Goal: Transaction & Acquisition: Purchase product/service

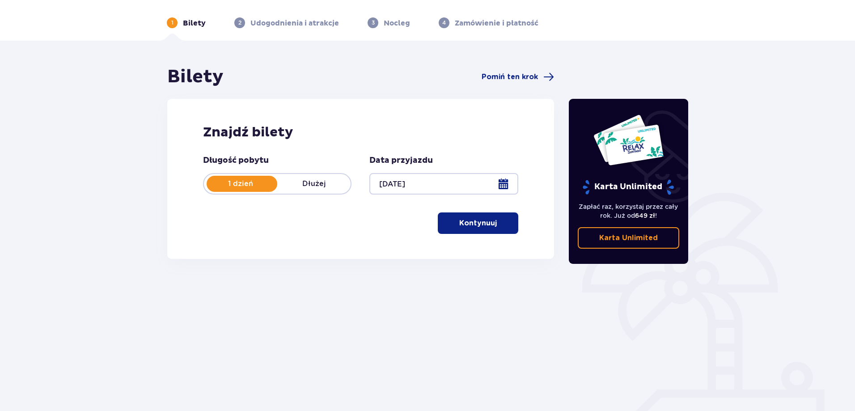
scroll to position [45, 0]
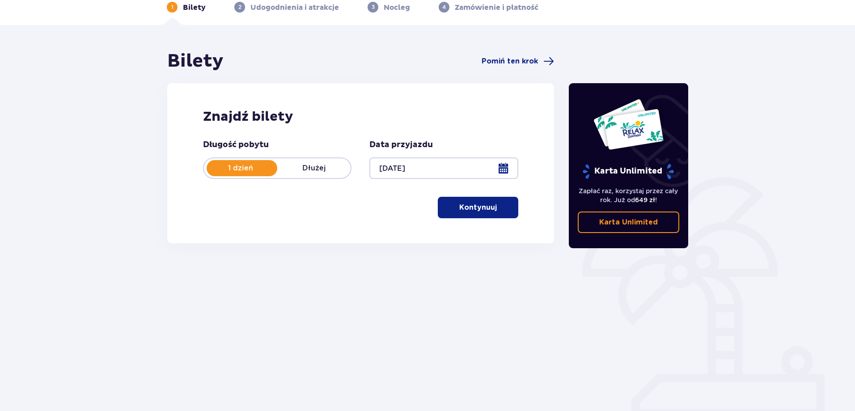
click at [449, 207] on button "Kontynuuj" at bounding box center [478, 207] width 80 height 21
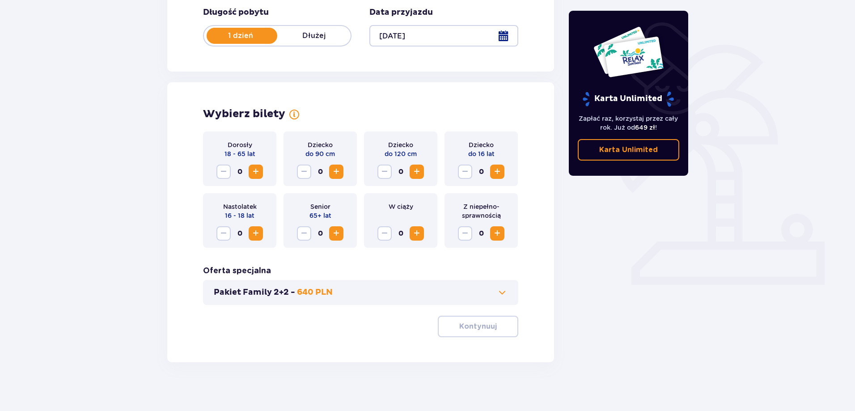
scroll to position [182, 0]
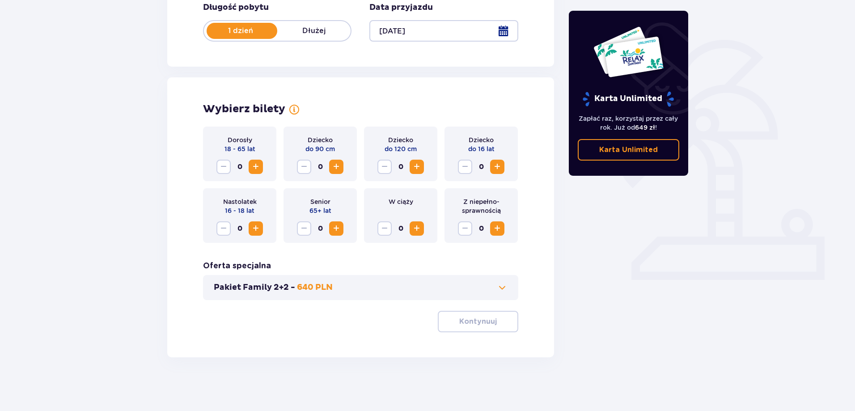
click at [253, 163] on span "Increase" at bounding box center [255, 166] width 11 height 11
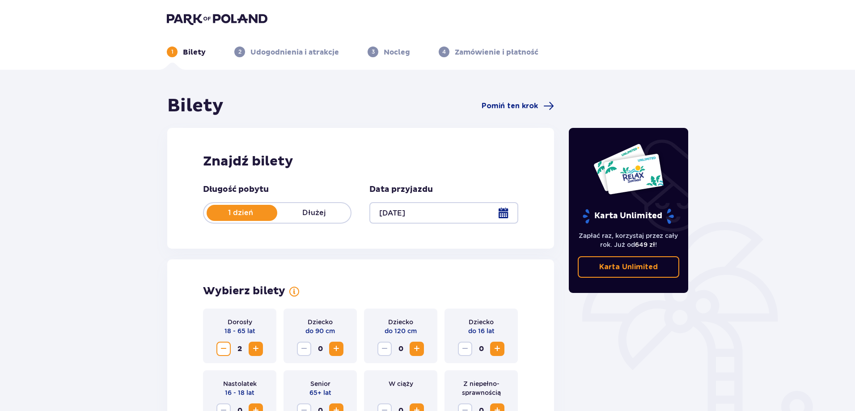
scroll to position [149, 0]
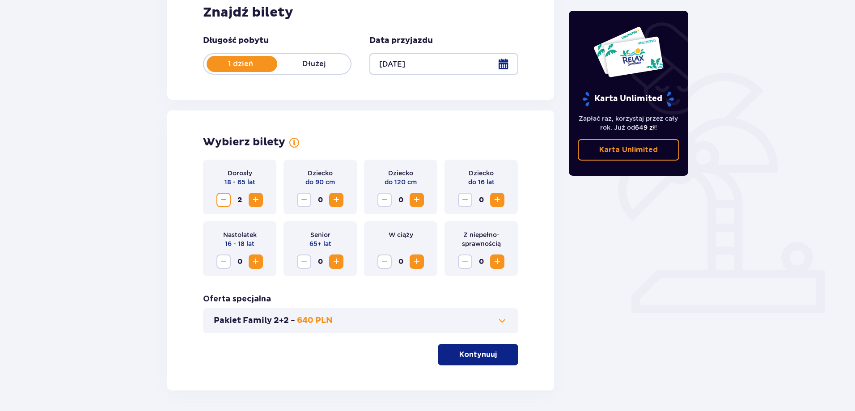
click at [465, 356] on p "Kontynuuj" at bounding box center [478, 355] width 38 height 10
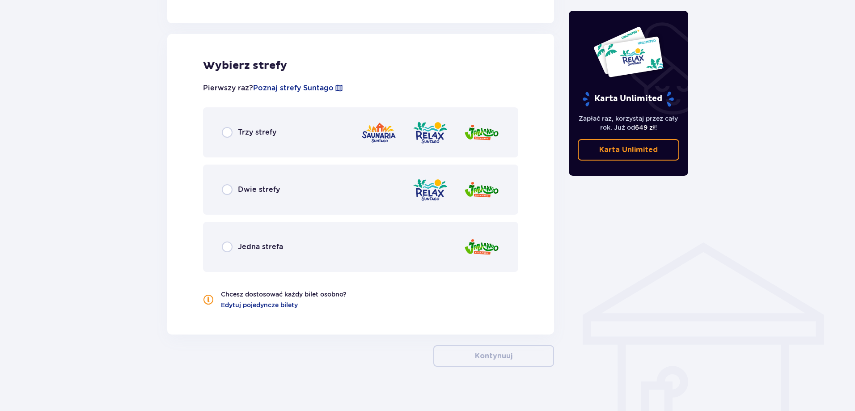
scroll to position [493, 0]
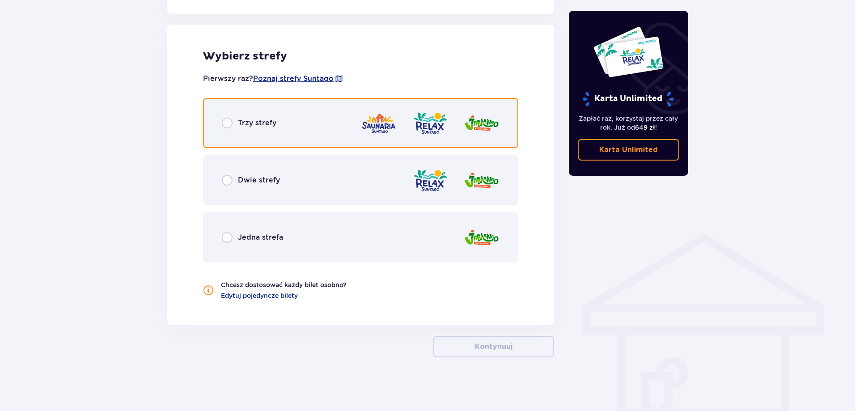
click at [225, 121] on input "radio" at bounding box center [227, 123] width 11 height 11
radio input "true"
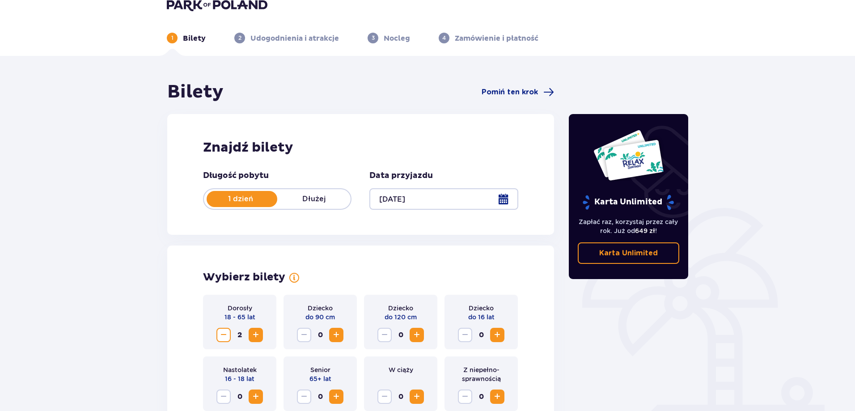
scroll to position [0, 0]
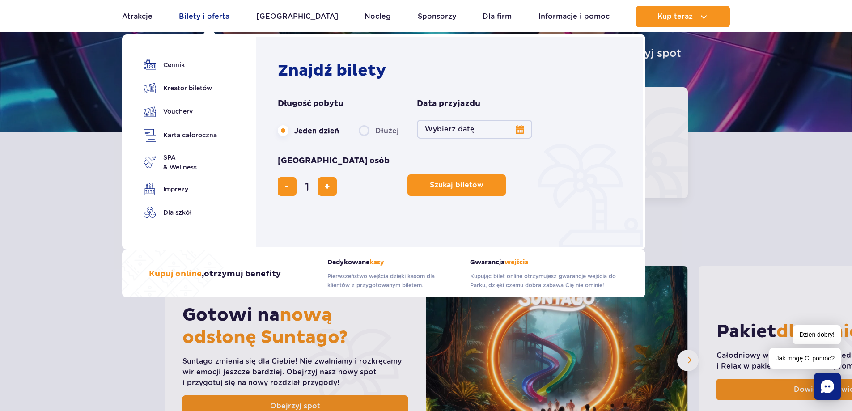
click at [205, 21] on link "Bilety i oferta" at bounding box center [204, 16] width 51 height 21
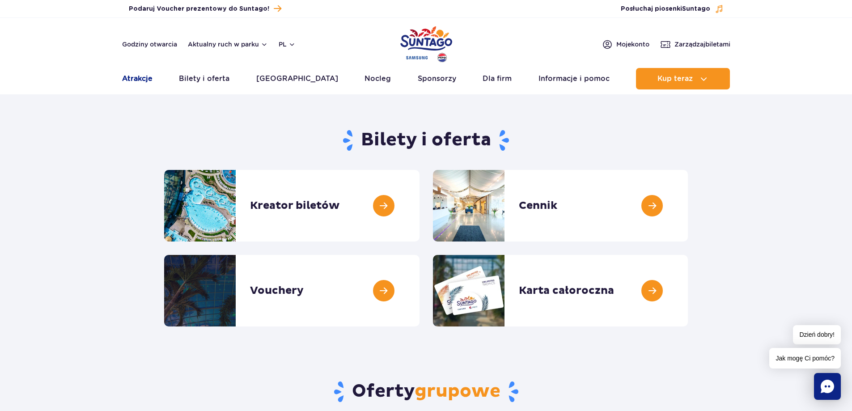
click at [147, 79] on link "Atrakcje" at bounding box center [137, 78] width 30 height 21
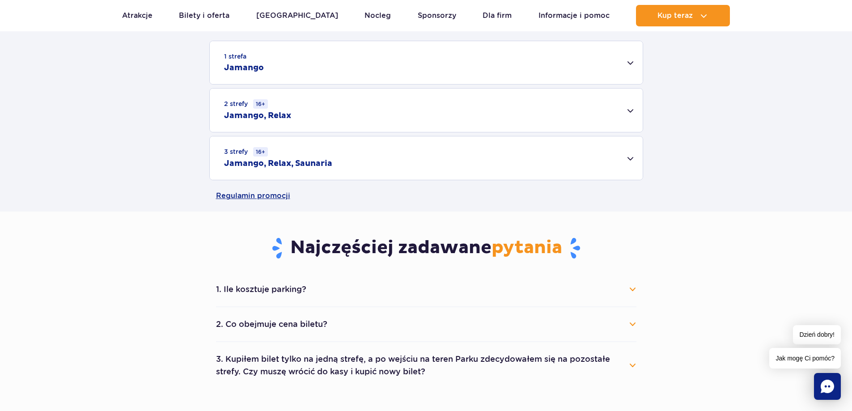
scroll to position [298, 0]
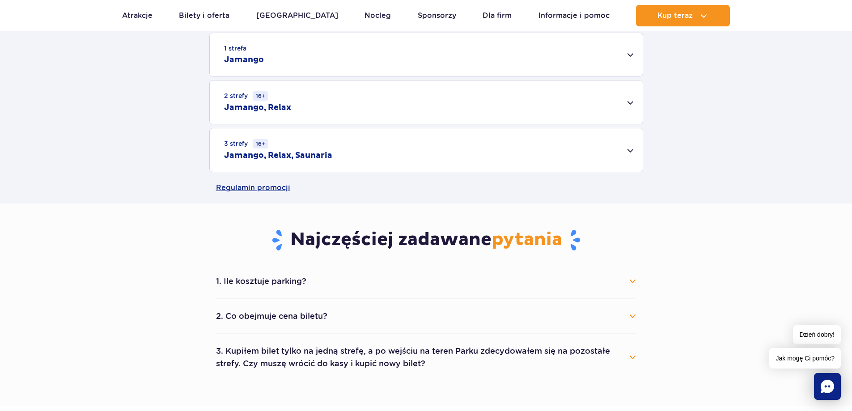
click at [377, 155] on div "3 strefy 16+ Jamango, Relax, Saunaria" at bounding box center [426, 149] width 433 height 43
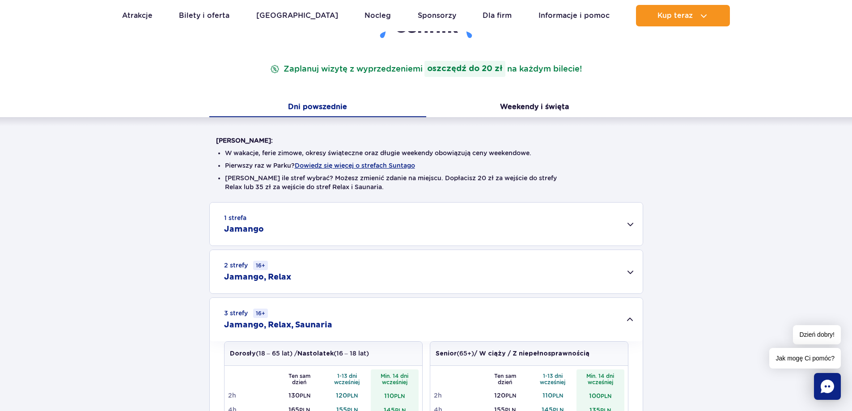
scroll to position [149, 0]
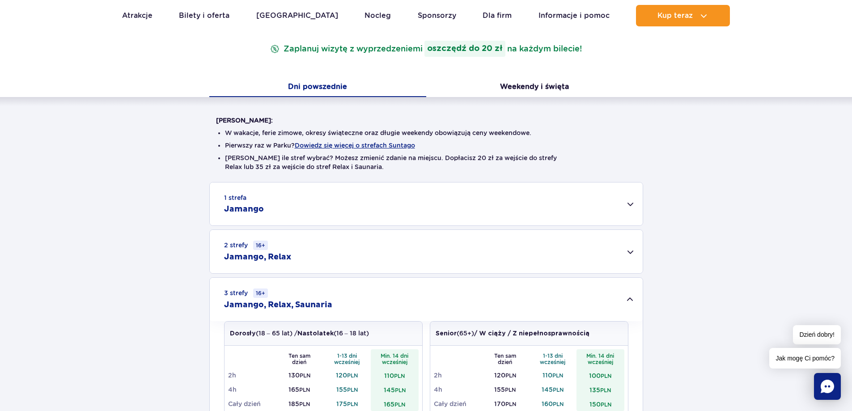
click at [316, 190] on div "1 strefa Jamango" at bounding box center [426, 203] width 433 height 43
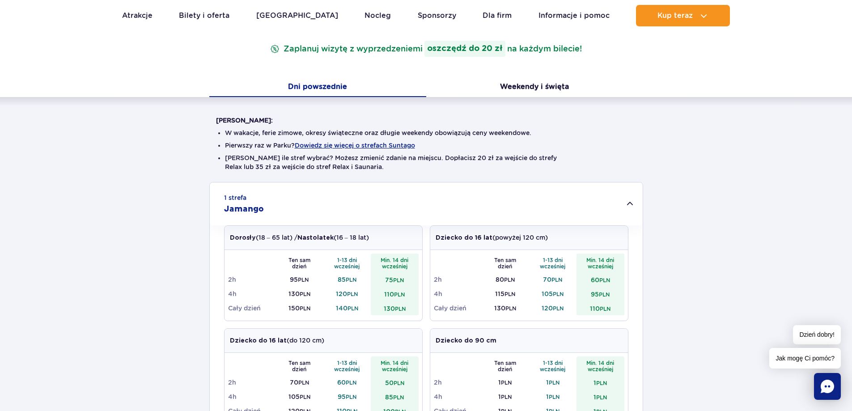
click at [327, 195] on div "1 strefa Jamango" at bounding box center [426, 203] width 433 height 43
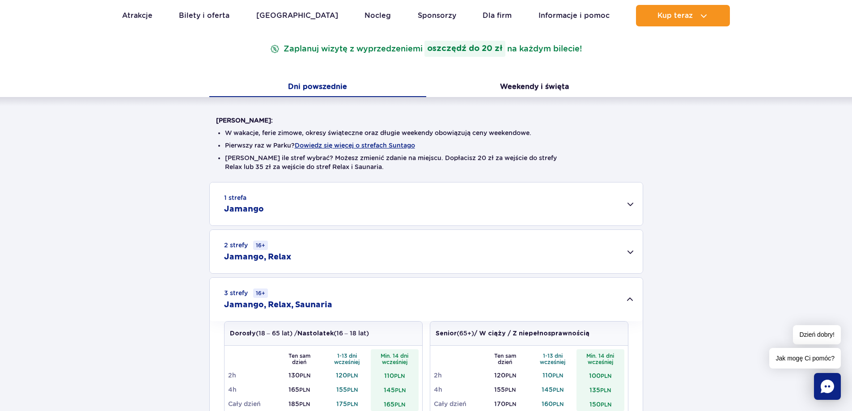
click at [613, 294] on div "3 strefy 16+ Jamango, Relax, Saunaria" at bounding box center [426, 299] width 433 height 43
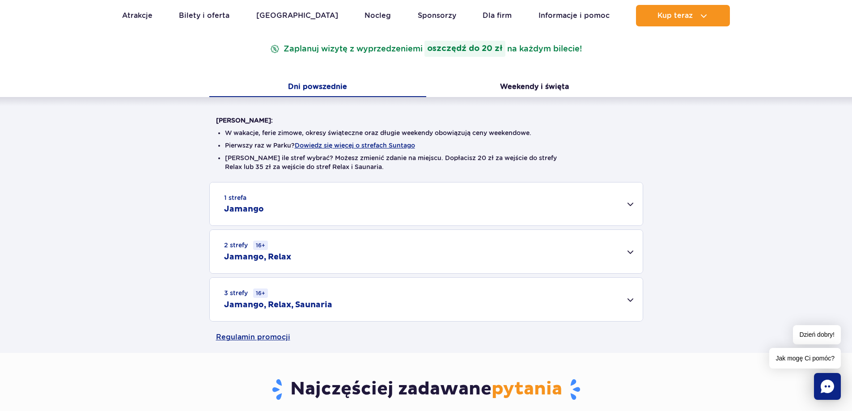
click at [311, 250] on div "2 strefy 16+ Jamango, Relax" at bounding box center [426, 251] width 433 height 43
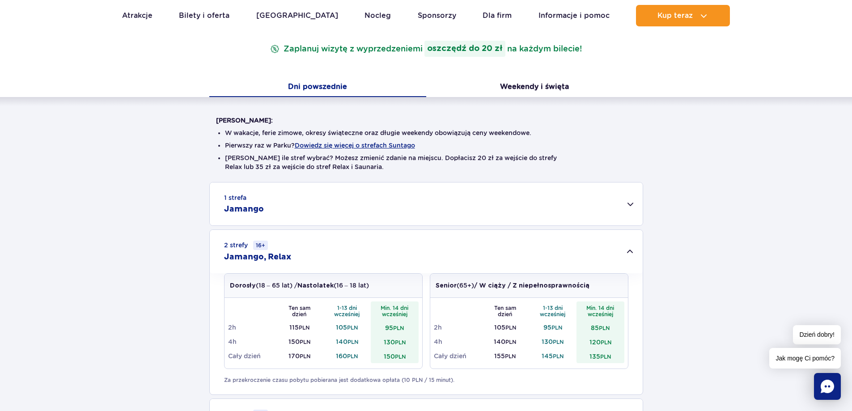
click at [360, 242] on div "2 strefy 16+ Jamango, Relax" at bounding box center [426, 251] width 433 height 43
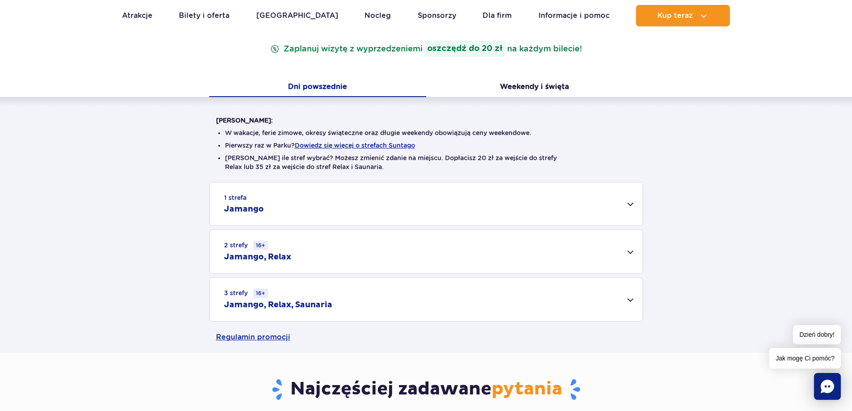
click at [337, 204] on div "1 strefa Jamango" at bounding box center [426, 203] width 433 height 43
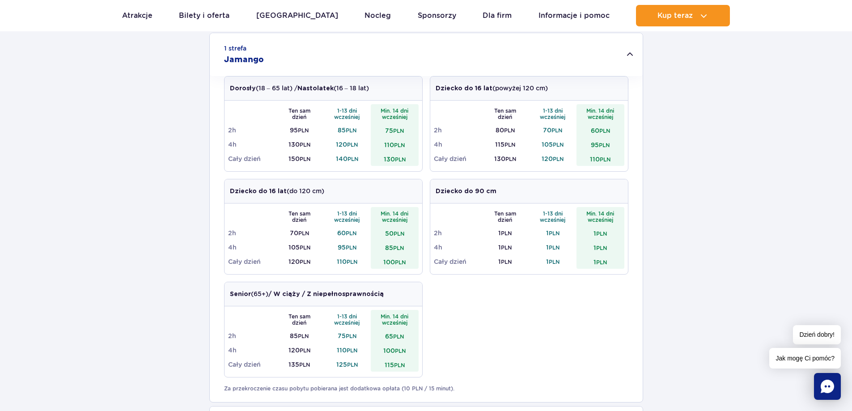
scroll to position [0, 0]
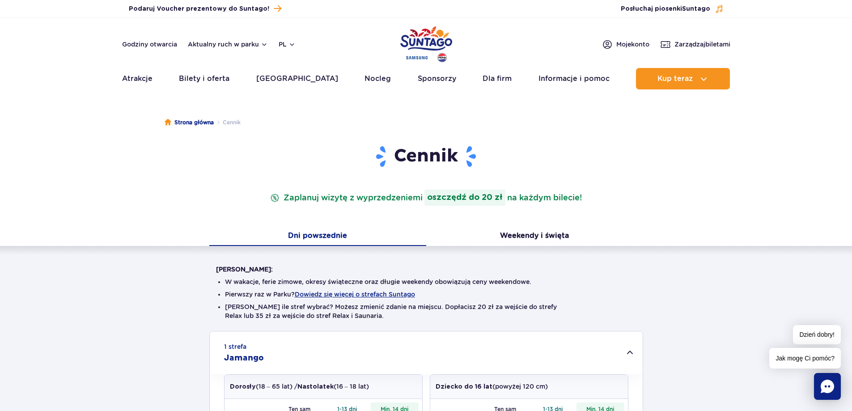
click at [631, 356] on div "1 strefa Jamango" at bounding box center [426, 352] width 433 height 43
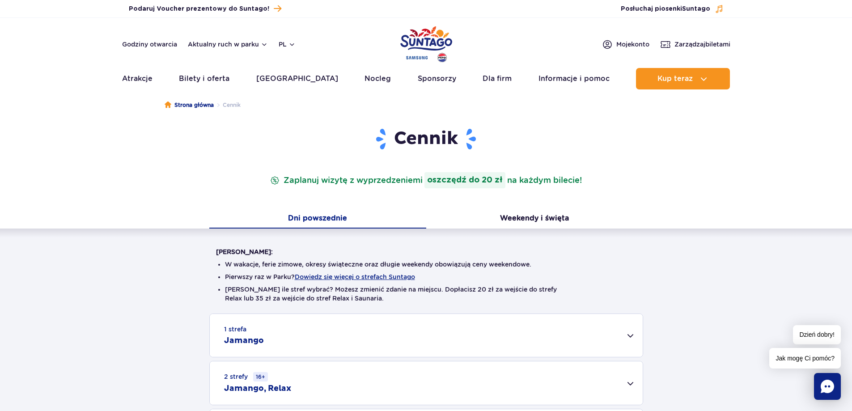
scroll to position [149, 0]
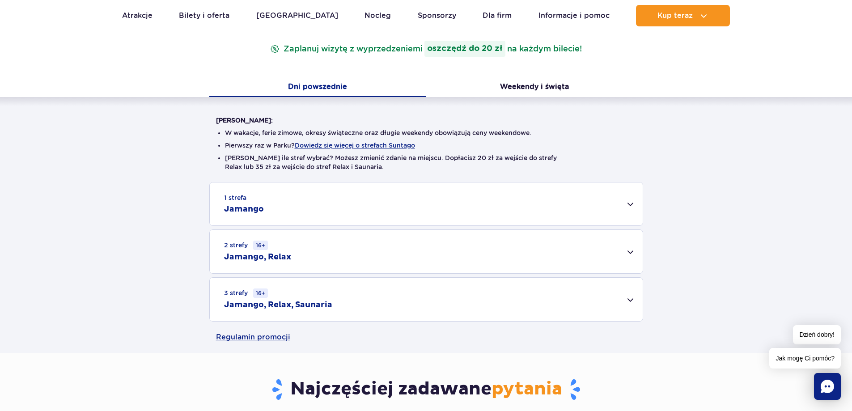
click at [392, 256] on div "2 strefy 16+ Jamango, Relax" at bounding box center [426, 251] width 433 height 43
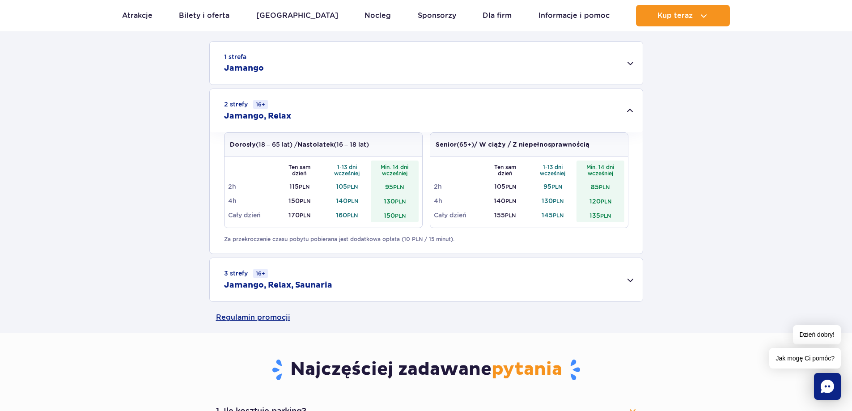
scroll to position [298, 0]
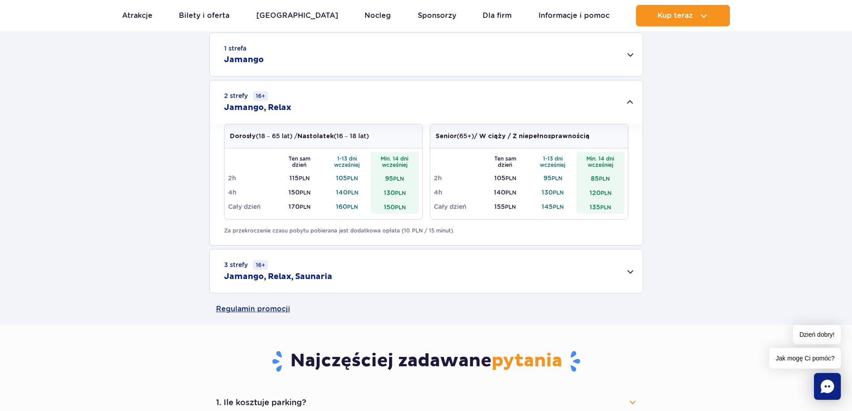
click at [360, 105] on div "2 strefy 16+ Jamango, Relax" at bounding box center [426, 101] width 433 height 43
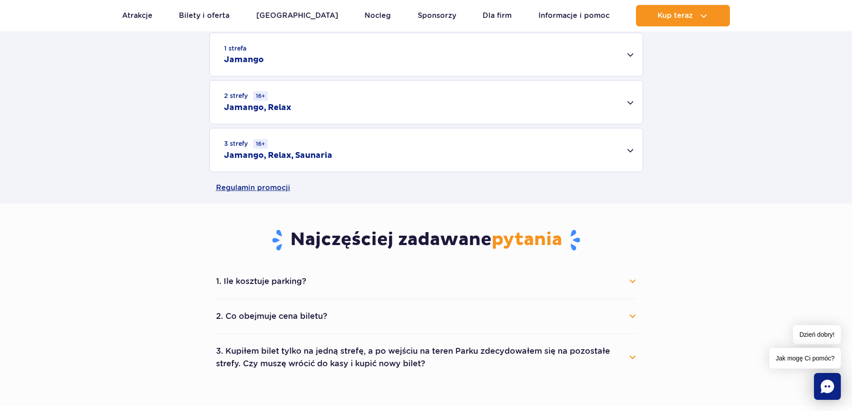
click at [360, 71] on div "1 strefa Jamango" at bounding box center [426, 54] width 433 height 43
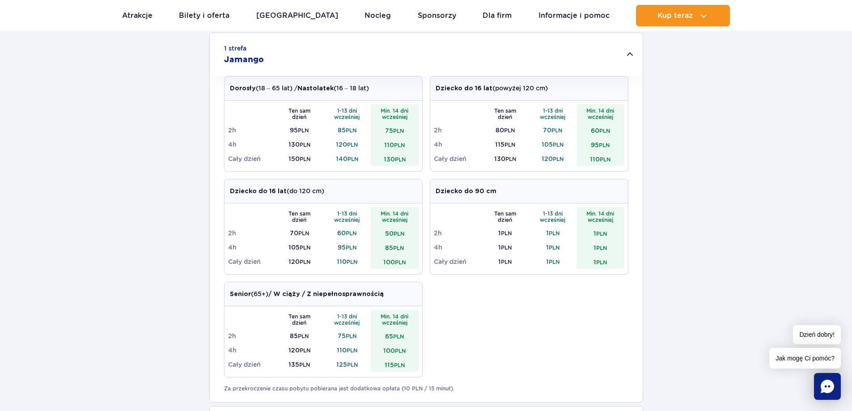
click at [360, 71] on div "1 strefa Jamango" at bounding box center [426, 54] width 433 height 43
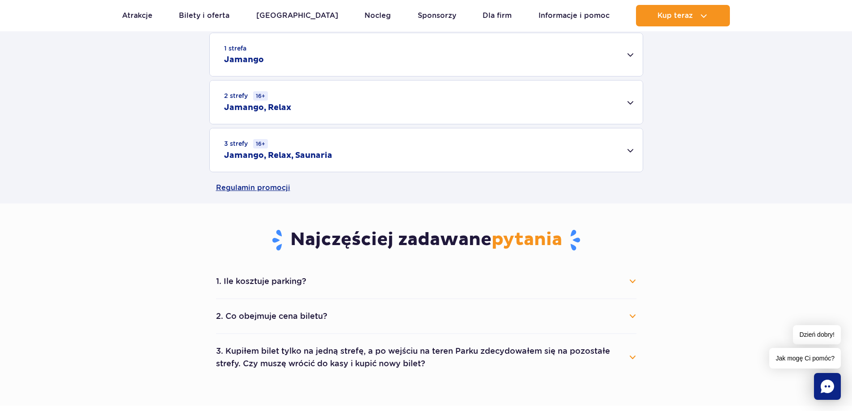
click at [367, 142] on div "3 strefy 16+ Jamango, Relax, Saunaria" at bounding box center [426, 149] width 433 height 43
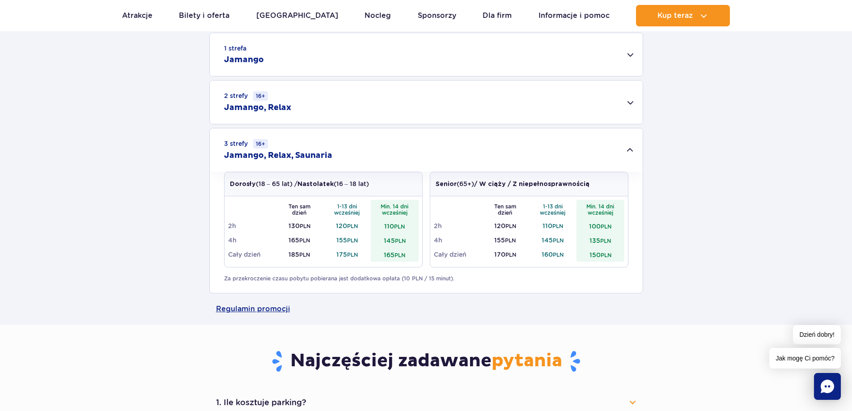
click at [367, 142] on div "3 strefy 16+ Jamango, Relax, Saunaria" at bounding box center [426, 149] width 433 height 43
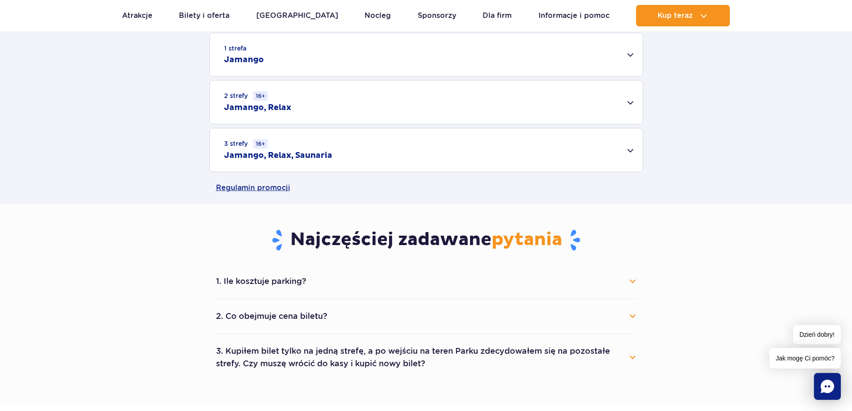
click at [356, 106] on div "2 strefy 16+ Jamango, Relax" at bounding box center [426, 101] width 433 height 43
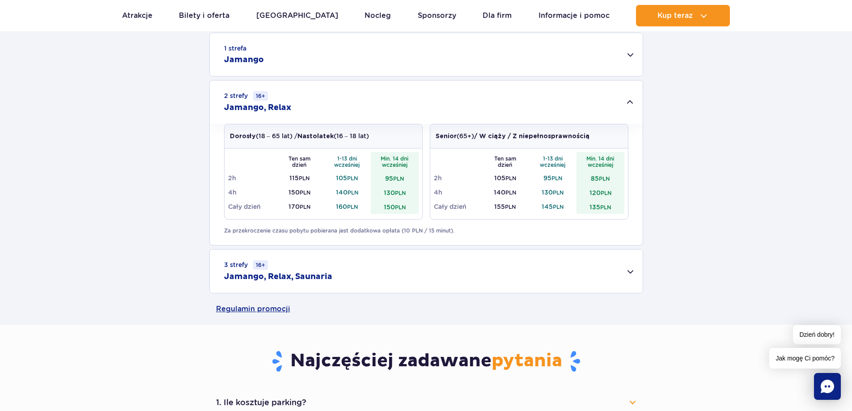
click at [356, 106] on div "2 strefy 16+ Jamango, Relax" at bounding box center [426, 101] width 433 height 43
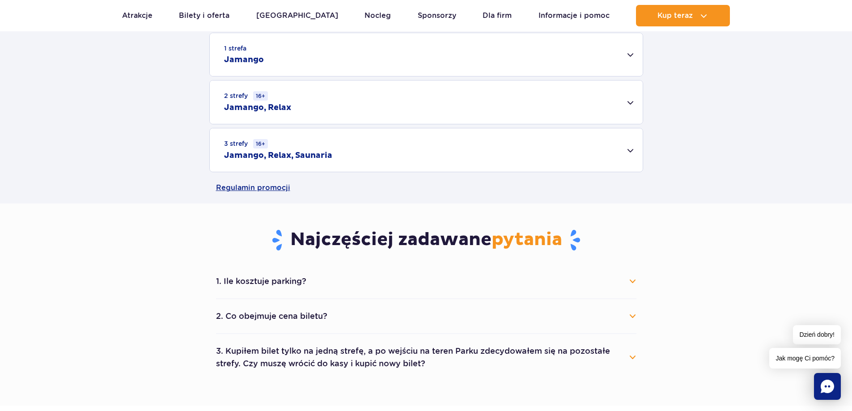
click at [339, 67] on div "1 strefa Jamango" at bounding box center [426, 54] width 433 height 43
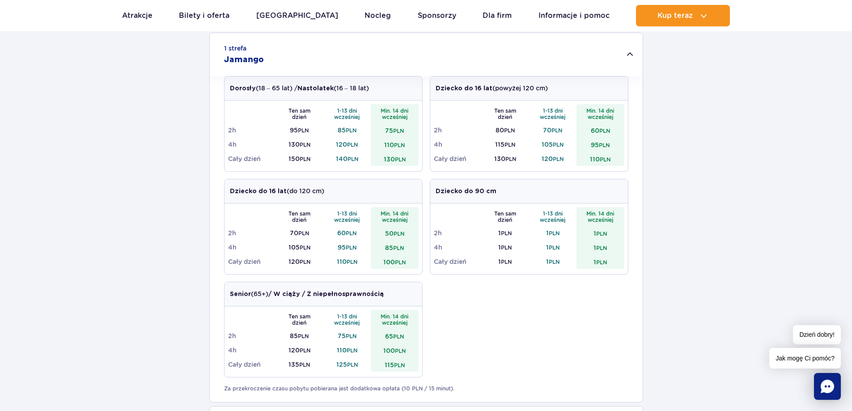
click at [339, 67] on div "1 strefa Jamango" at bounding box center [426, 54] width 433 height 43
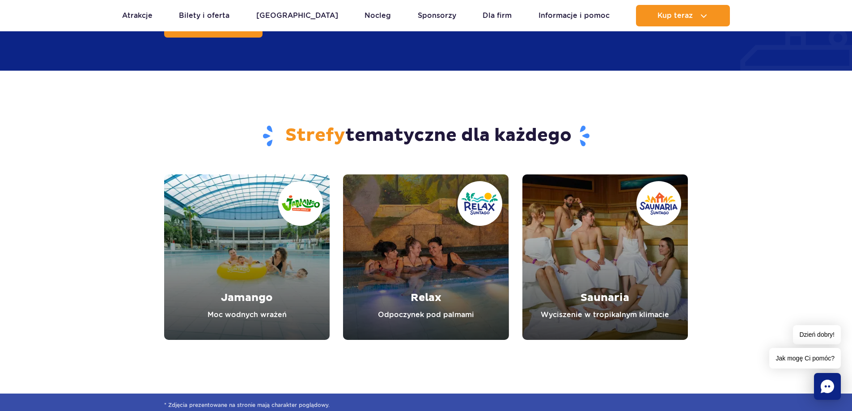
scroll to position [894, 0]
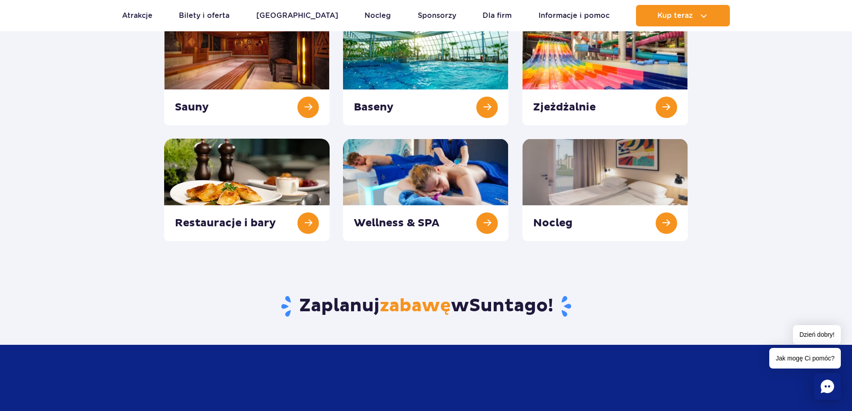
scroll to position [101, 0]
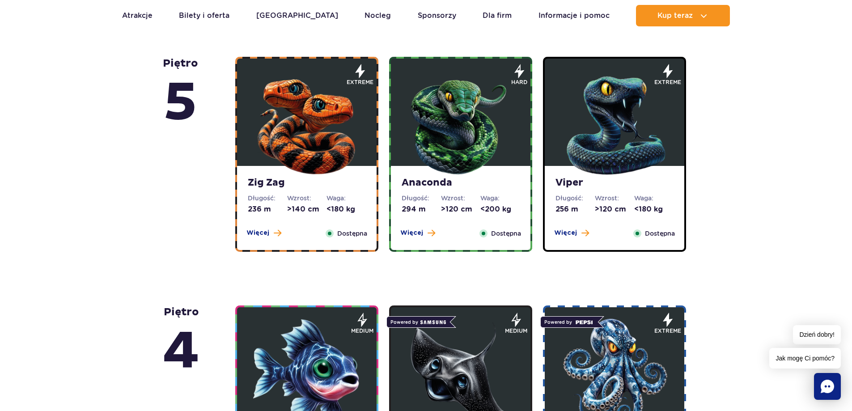
scroll to position [596, 0]
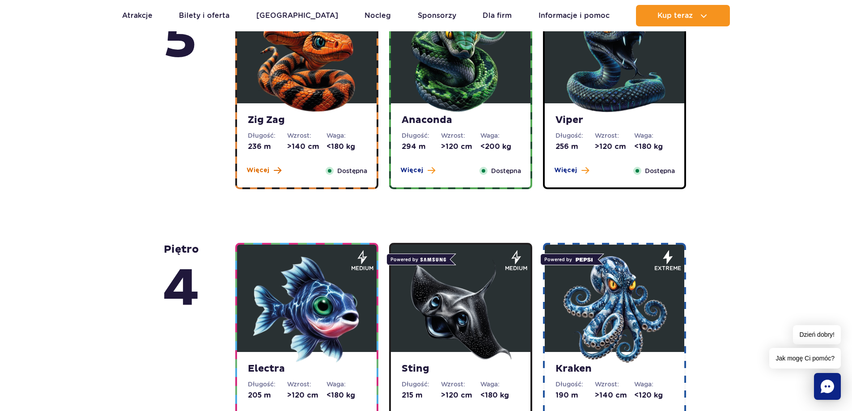
click at [266, 167] on span "Więcej" at bounding box center [257, 170] width 23 height 9
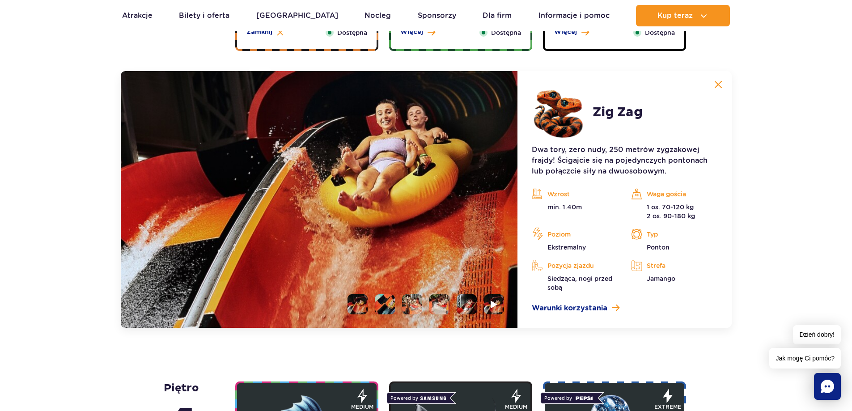
scroll to position [752, 0]
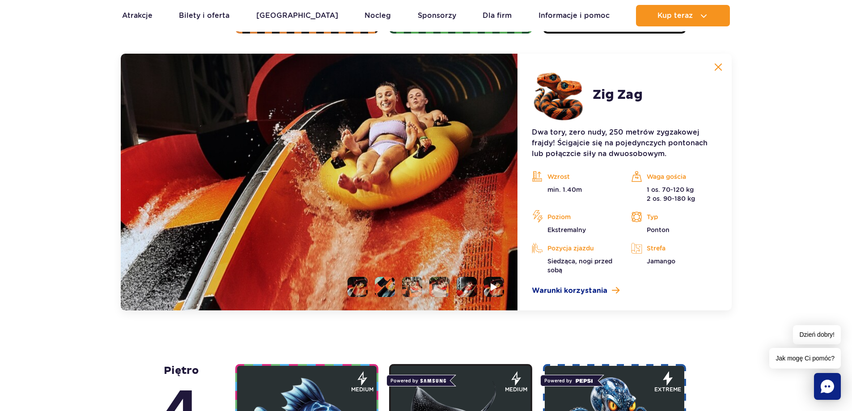
click at [720, 66] on img at bounding box center [718, 67] width 8 height 8
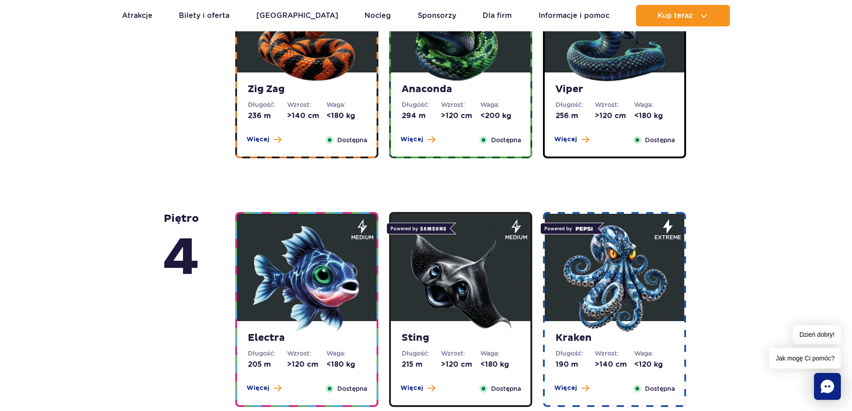
scroll to position [603, 0]
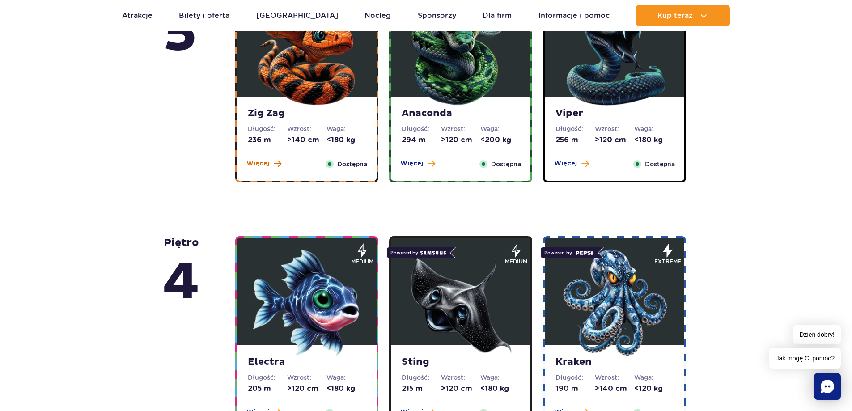
click at [260, 165] on span "Więcej" at bounding box center [257, 163] width 23 height 9
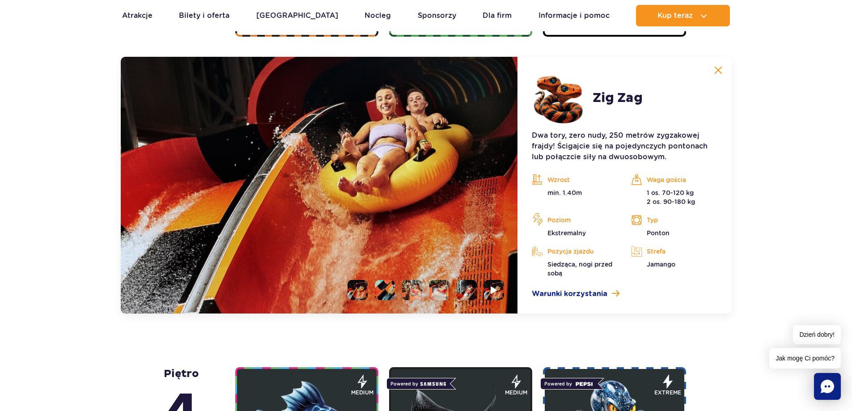
scroll to position [752, 0]
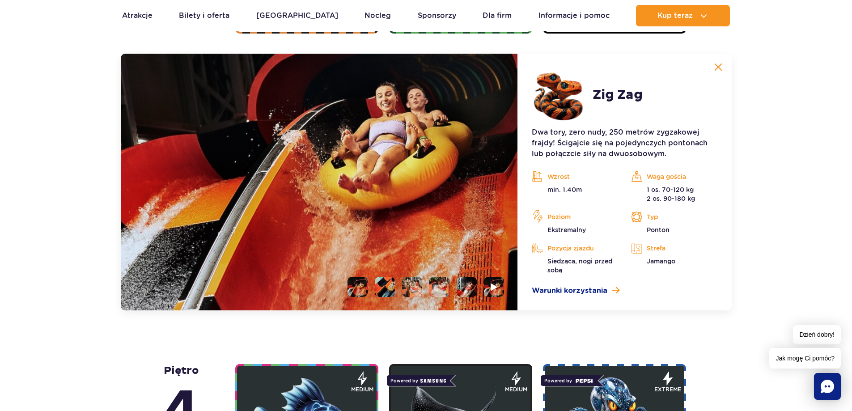
click at [384, 292] on li at bounding box center [385, 287] width 20 height 20
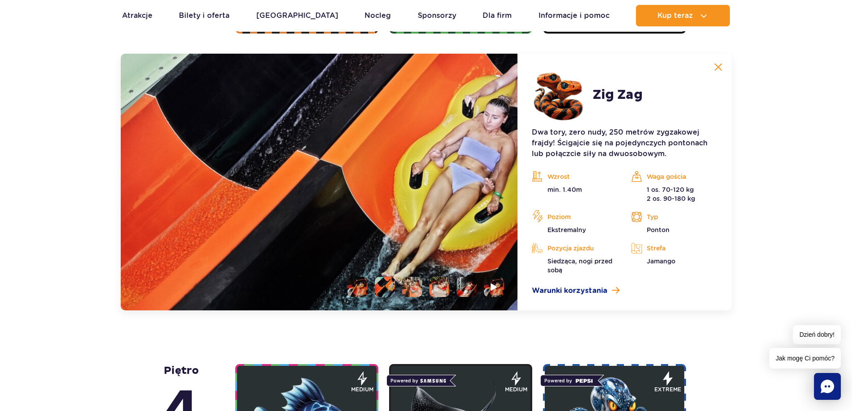
click at [418, 285] on li at bounding box center [412, 287] width 20 height 20
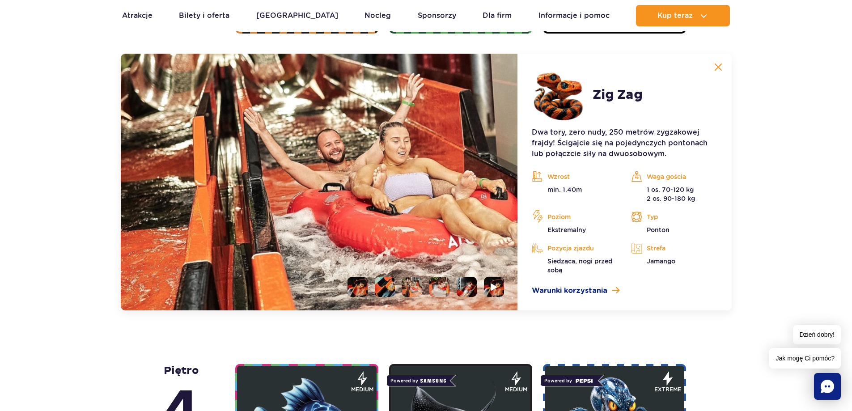
click at [435, 290] on li at bounding box center [439, 287] width 20 height 20
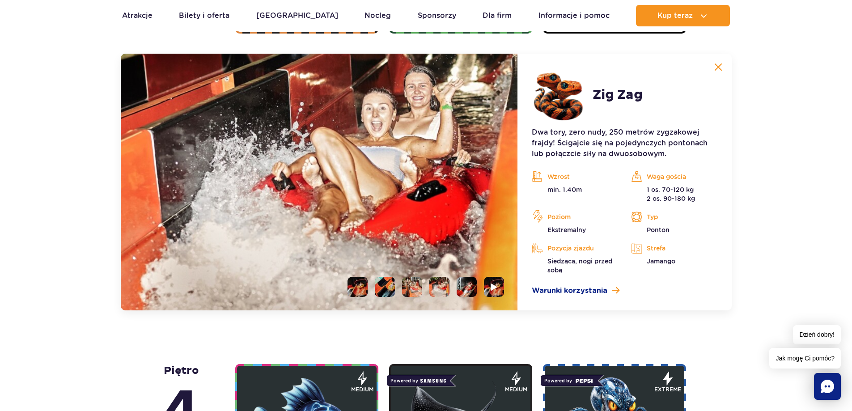
click at [469, 284] on li at bounding box center [467, 287] width 20 height 20
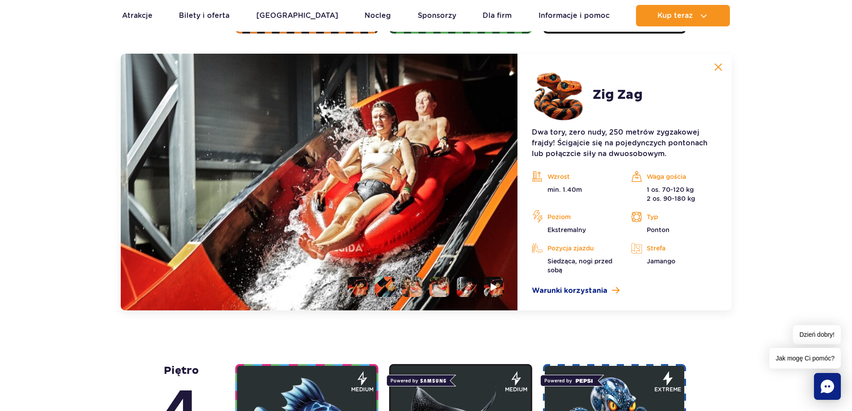
click at [497, 287] on img at bounding box center [494, 287] width 7 height 8
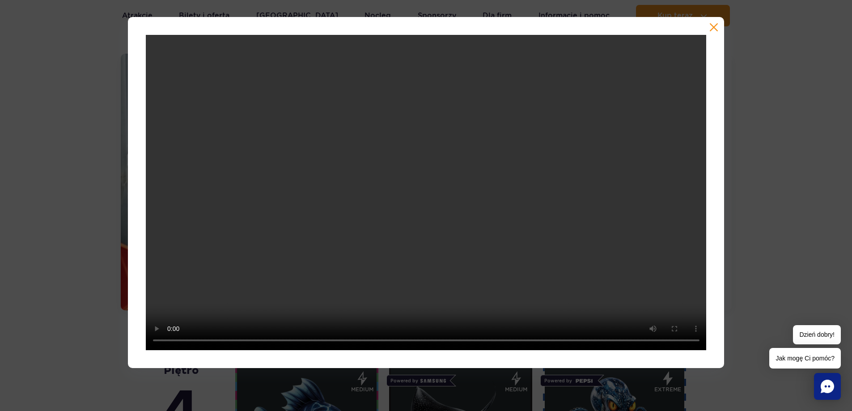
click at [711, 28] on button "button" at bounding box center [713, 27] width 9 height 9
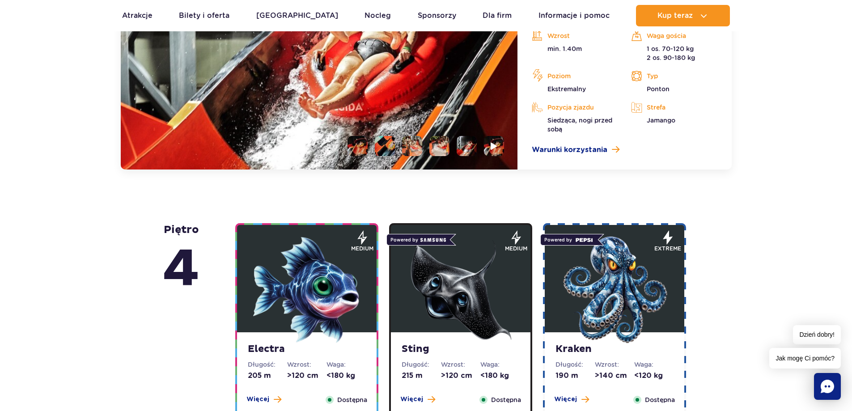
scroll to position [901, 0]
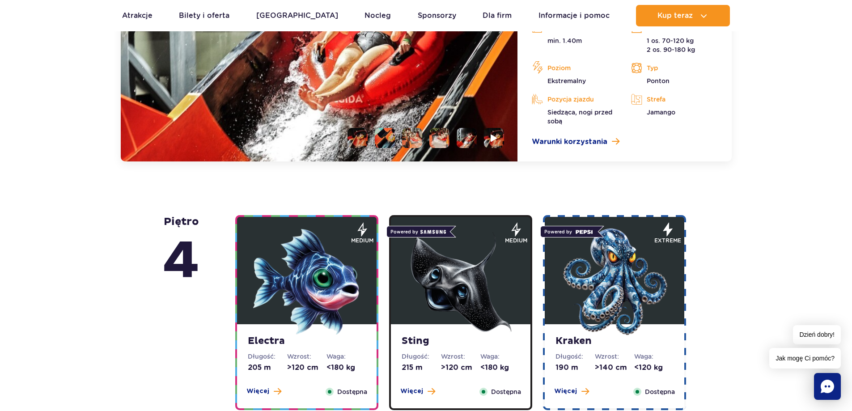
click at [297, 312] on img at bounding box center [306, 281] width 107 height 107
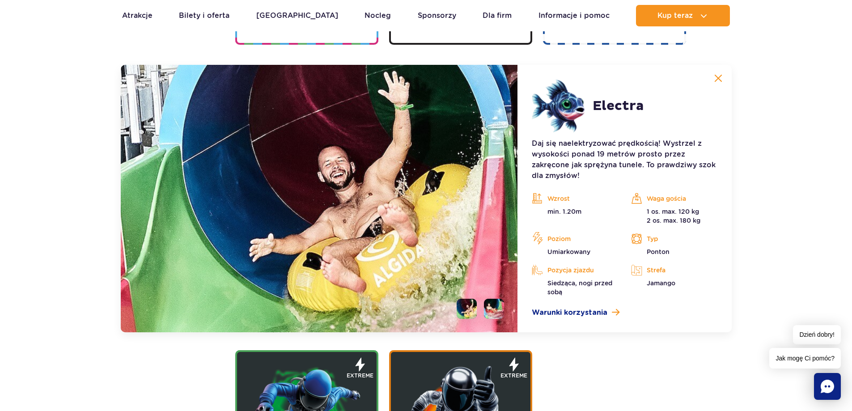
scroll to position [1000, 0]
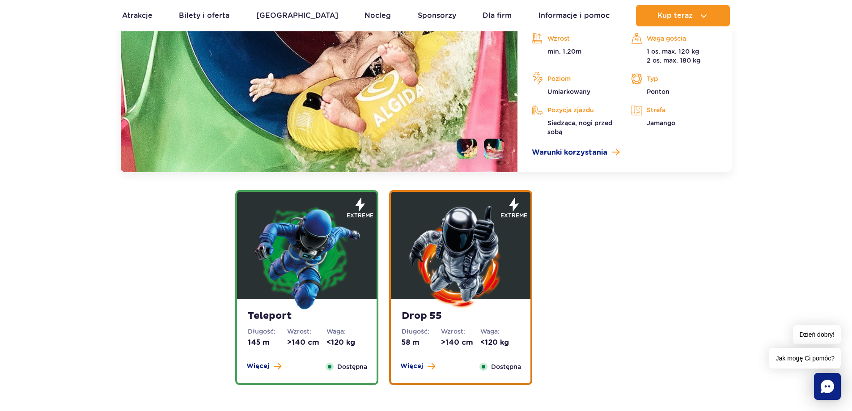
click at [324, 256] on img at bounding box center [306, 256] width 107 height 107
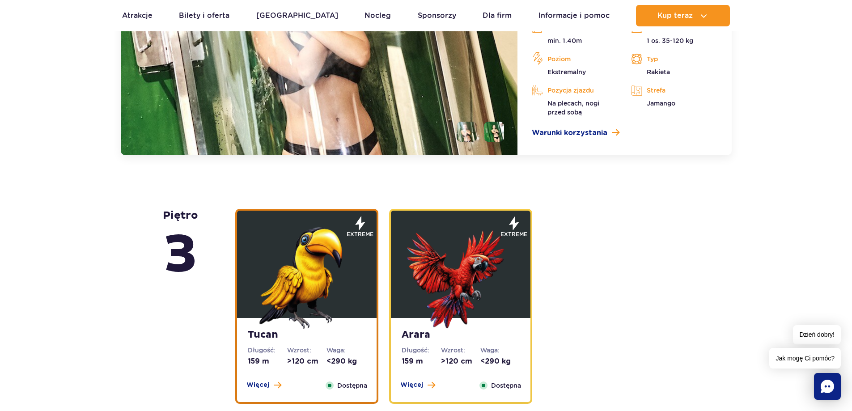
scroll to position [1213, 0]
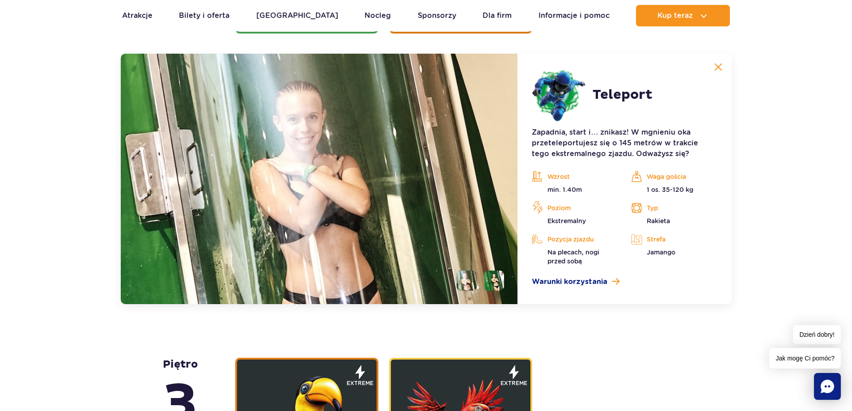
click at [492, 284] on li at bounding box center [494, 281] width 20 height 20
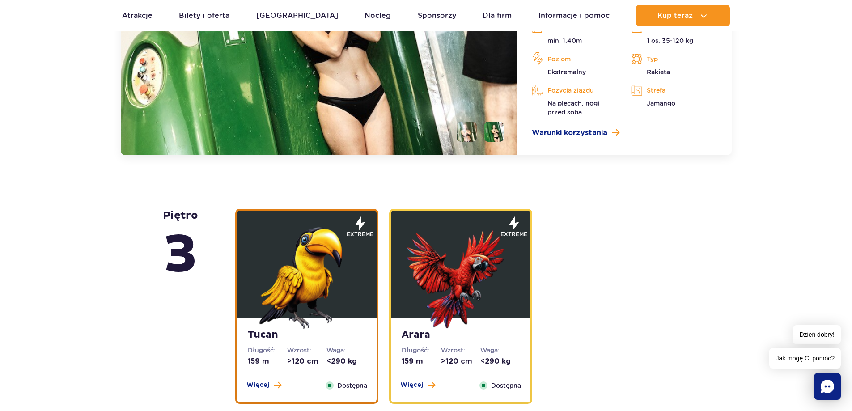
click at [436, 234] on img at bounding box center [460, 275] width 107 height 107
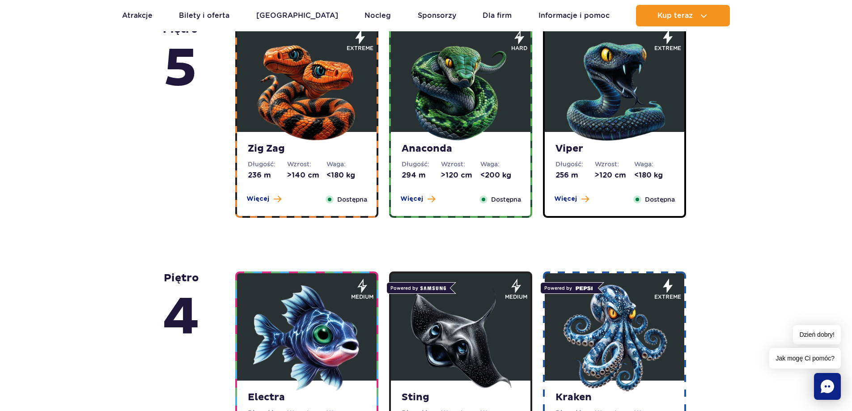
scroll to position [419, 0]
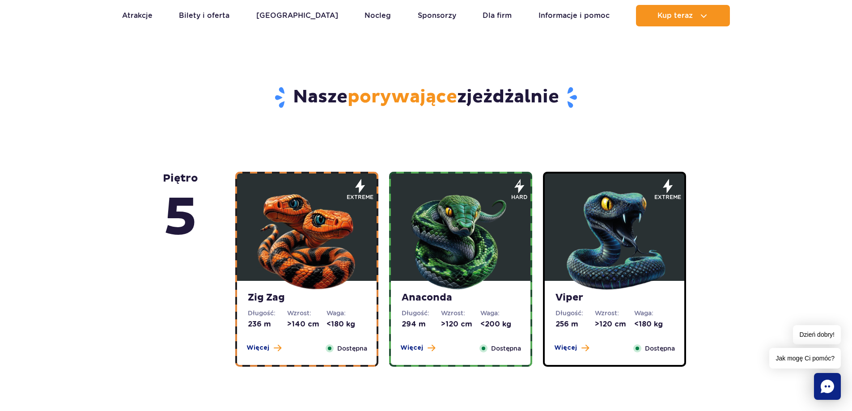
click at [428, 253] on img at bounding box center [460, 238] width 107 height 107
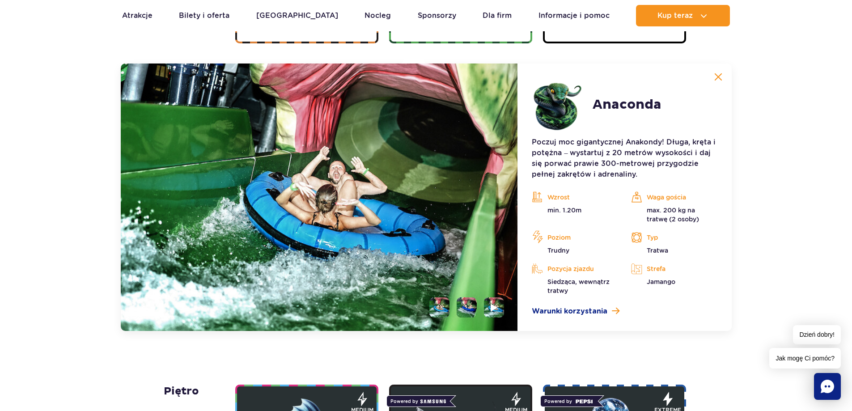
scroll to position [752, 0]
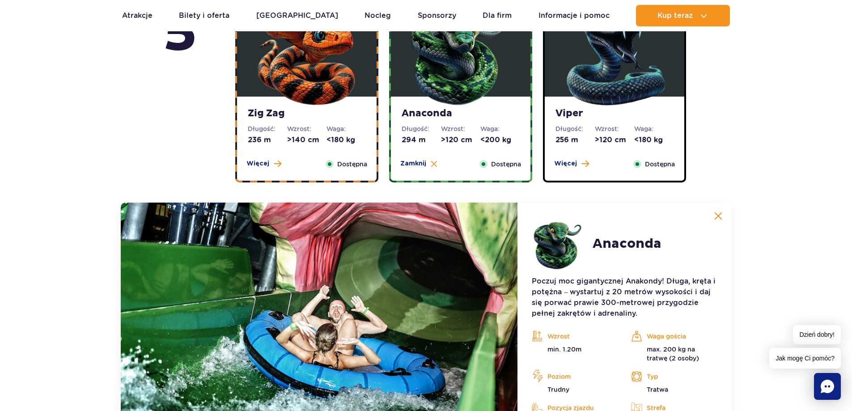
click at [585, 118] on strong "Viper" at bounding box center [614, 113] width 118 height 13
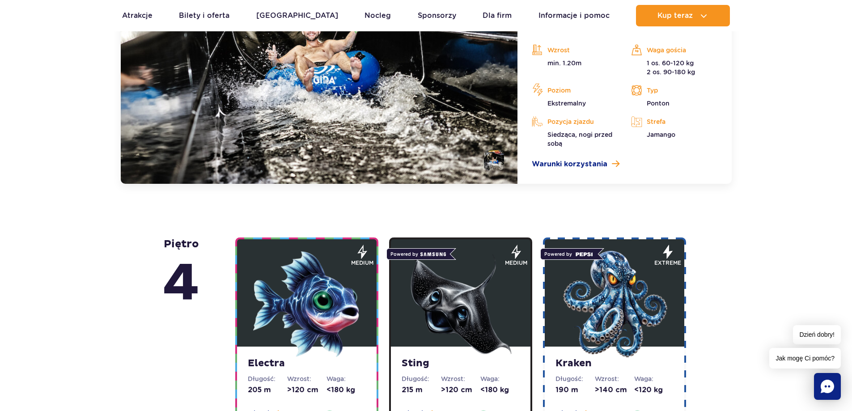
scroll to position [901, 0]
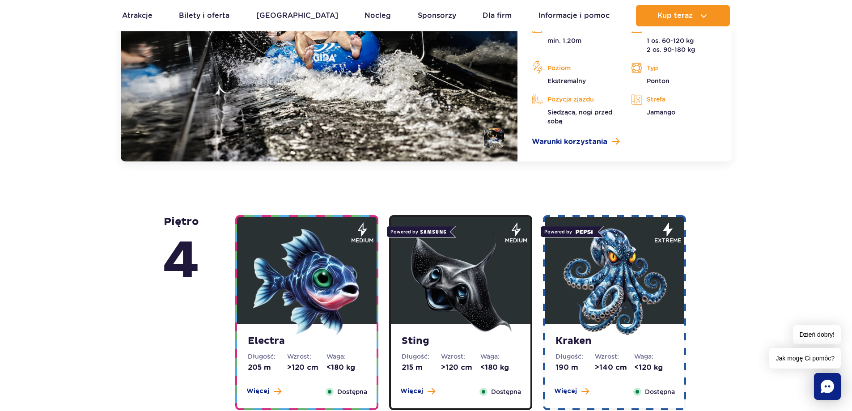
click at [316, 269] on img at bounding box center [306, 281] width 107 height 107
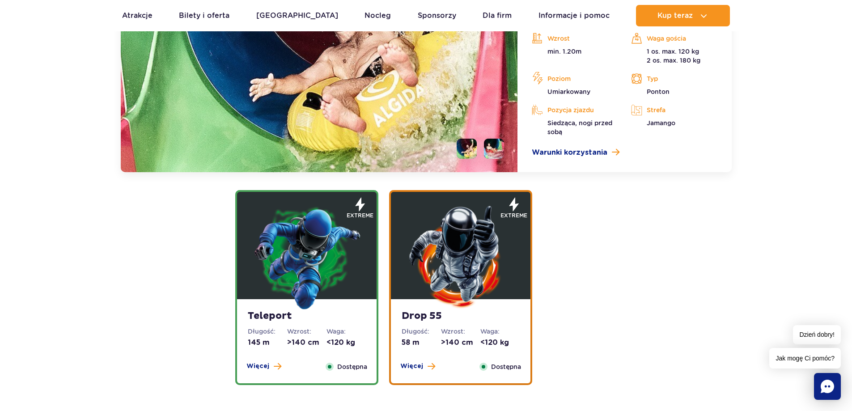
click at [414, 246] on img at bounding box center [460, 256] width 107 height 107
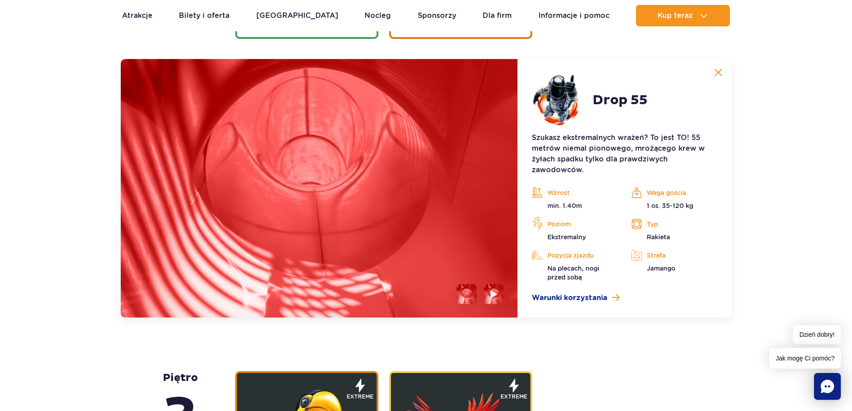
scroll to position [1213, 0]
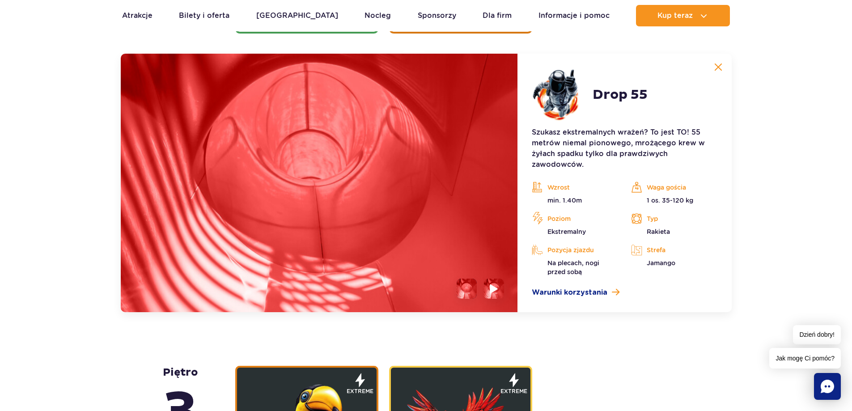
click at [484, 285] on li at bounding box center [494, 289] width 20 height 20
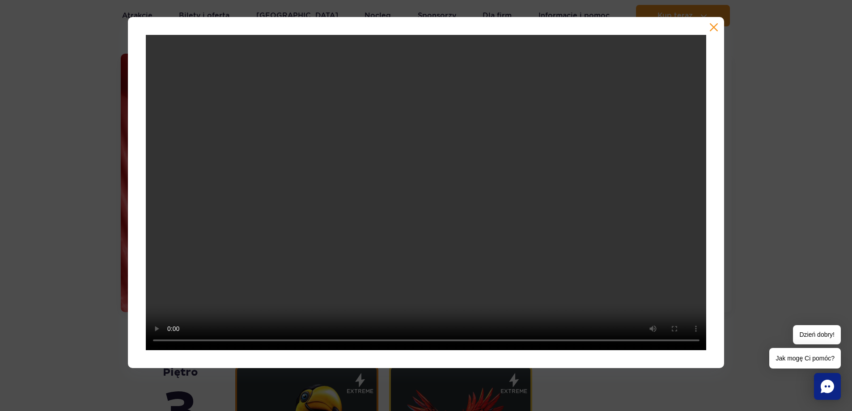
click at [713, 25] on button "button" at bounding box center [713, 27] width 9 height 9
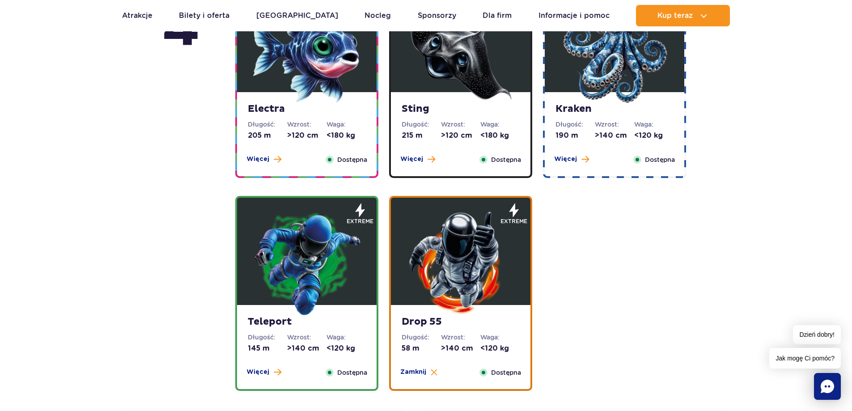
scroll to position [766, 0]
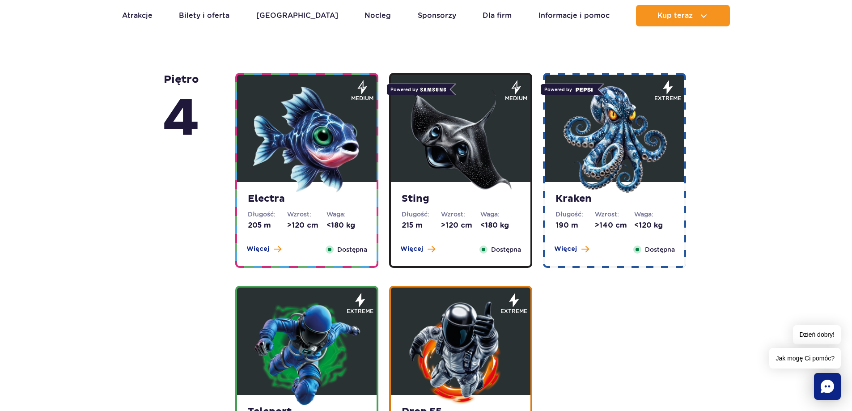
click at [468, 169] on img at bounding box center [460, 139] width 107 height 107
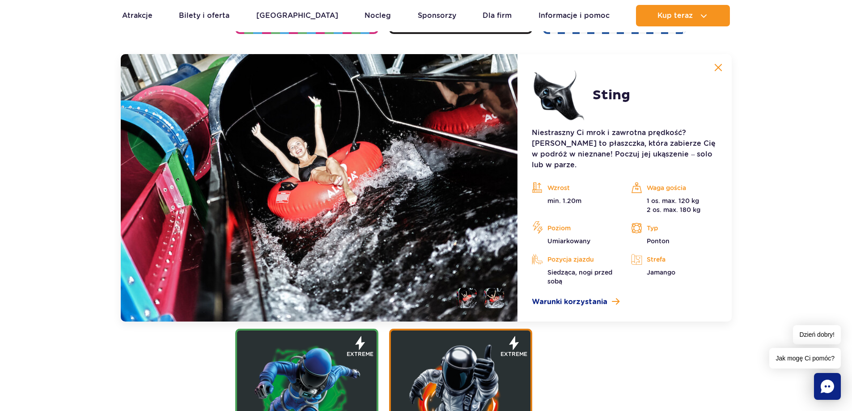
scroll to position [1000, 0]
click at [474, 292] on li at bounding box center [467, 298] width 20 height 20
click at [483, 288] on ul at bounding box center [476, 298] width 55 height 20
click at [490, 288] on li at bounding box center [494, 298] width 20 height 20
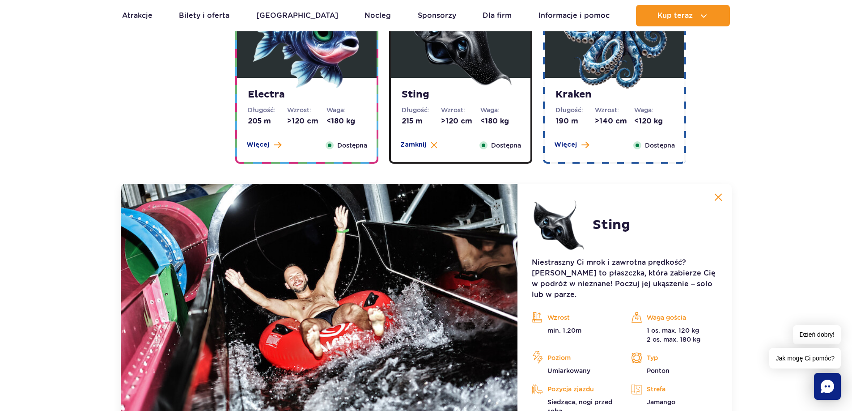
scroll to position [851, 0]
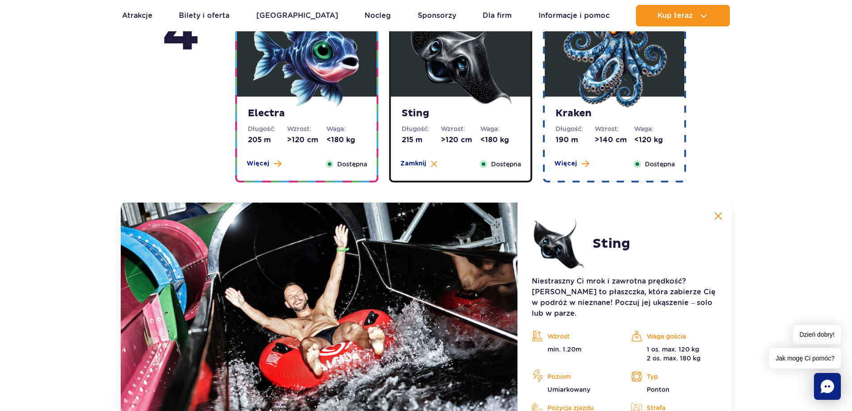
click at [612, 78] on img at bounding box center [614, 53] width 107 height 107
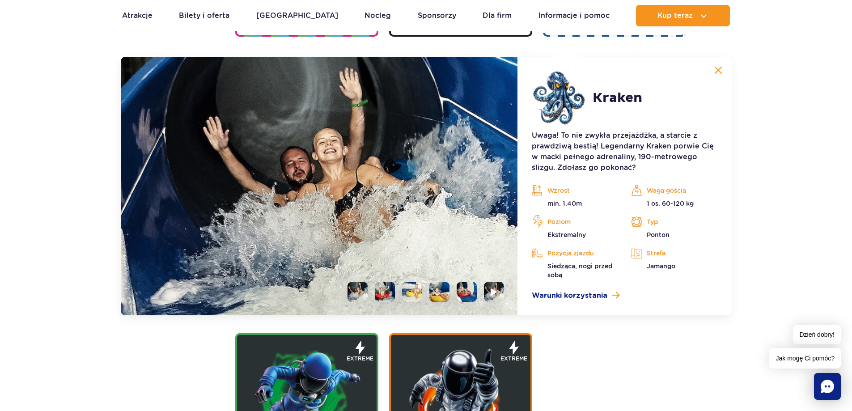
scroll to position [1000, 0]
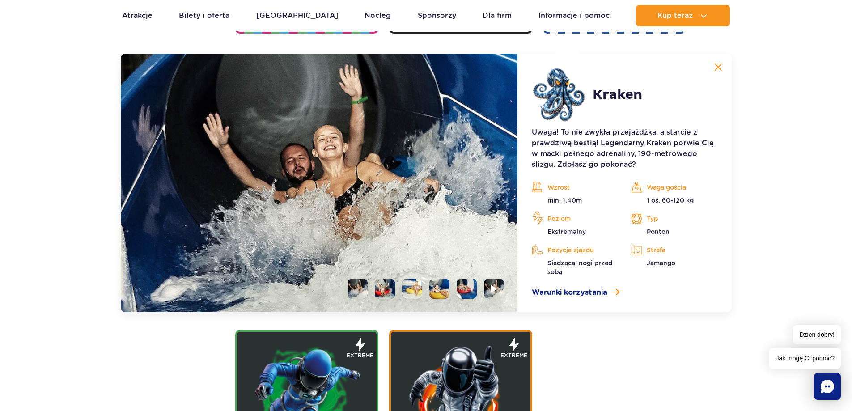
click at [386, 291] on li at bounding box center [385, 289] width 20 height 20
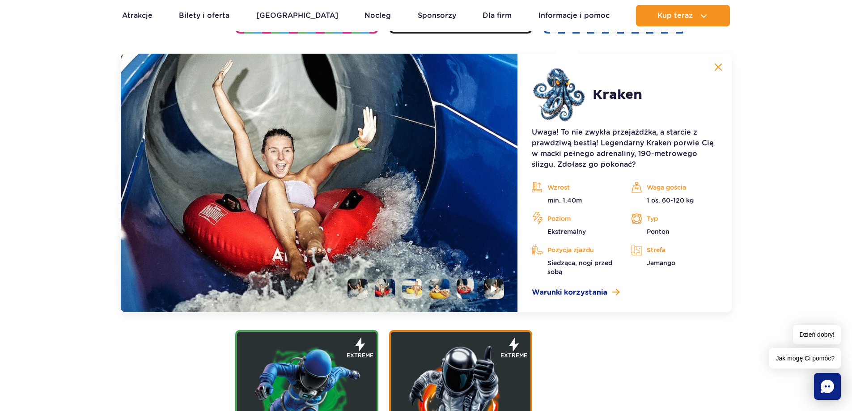
click at [406, 293] on li at bounding box center [412, 289] width 20 height 20
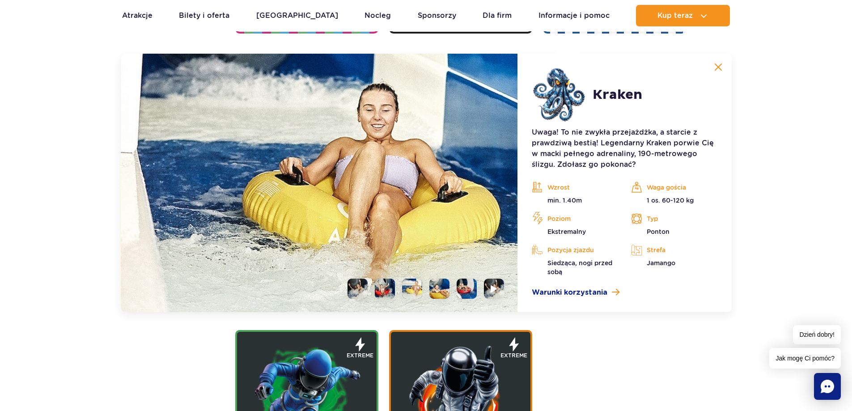
click at [436, 293] on li at bounding box center [439, 289] width 20 height 20
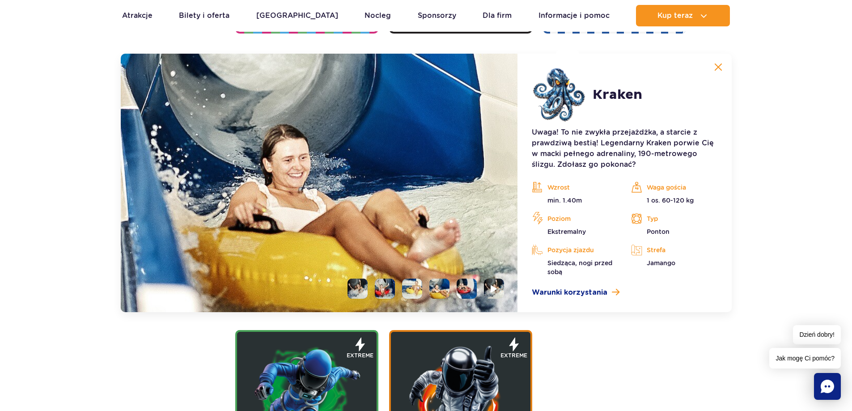
click at [458, 285] on li at bounding box center [467, 289] width 20 height 20
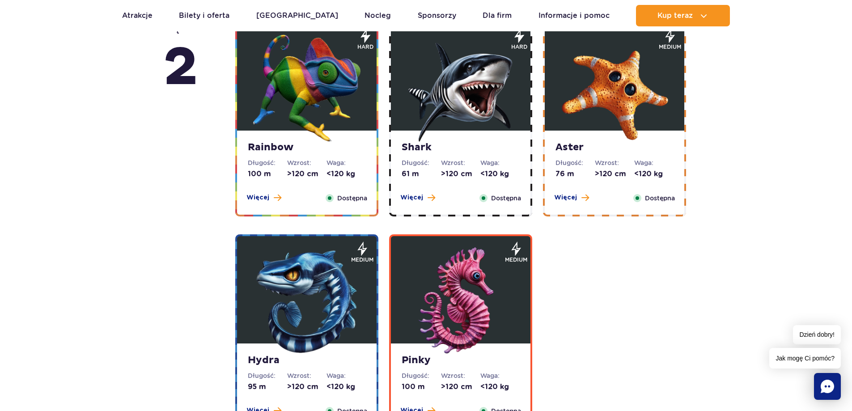
scroll to position [1789, 0]
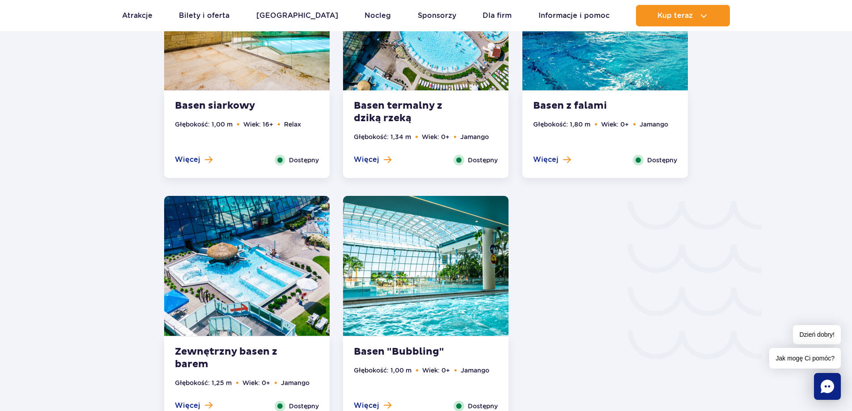
scroll to position [1341, 0]
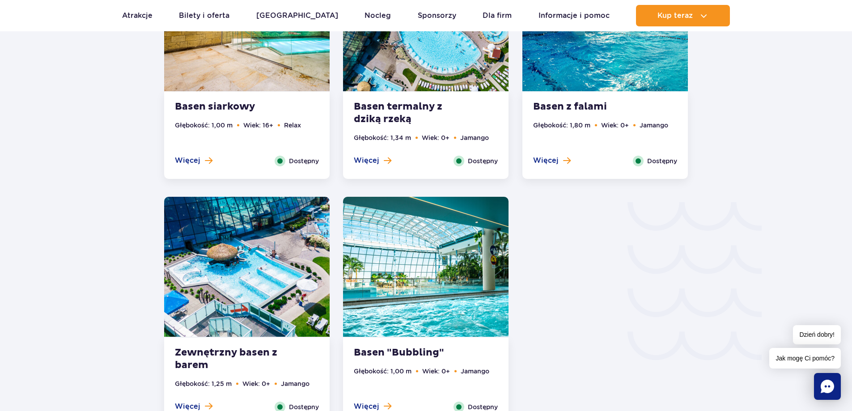
click at [413, 108] on strong "Basen termalny z dziką rzeką" at bounding box center [408, 113] width 108 height 25
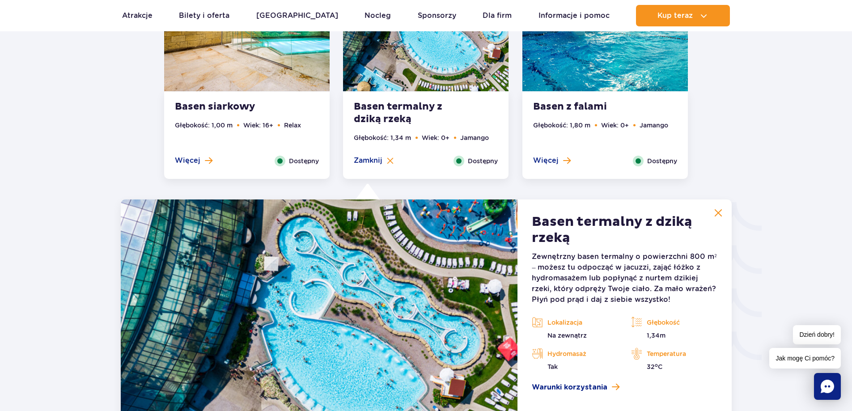
scroll to position [1487, 0]
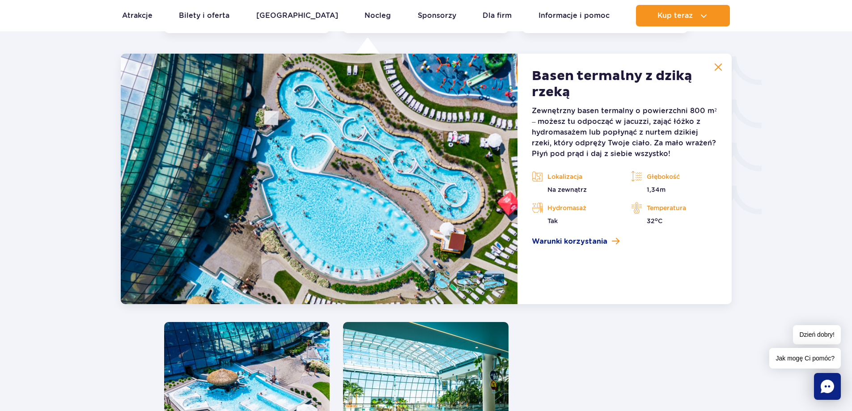
click at [718, 70] on img at bounding box center [718, 67] width 8 height 8
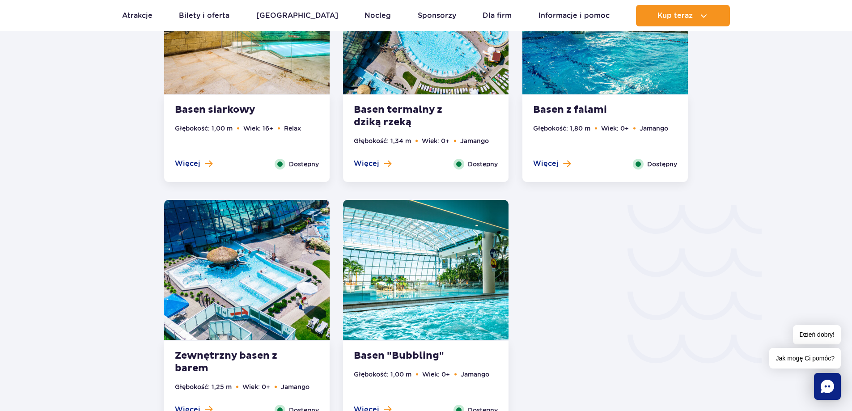
click at [261, 351] on strong "Zewnętrzny basen z barem" at bounding box center [229, 362] width 108 height 25
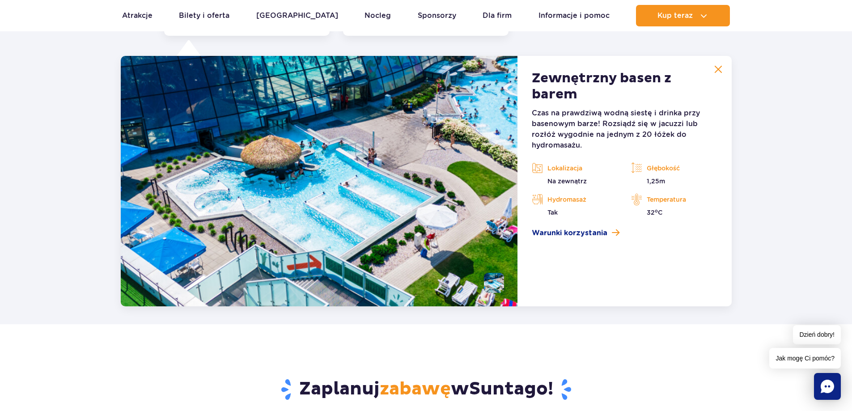
scroll to position [1732, 0]
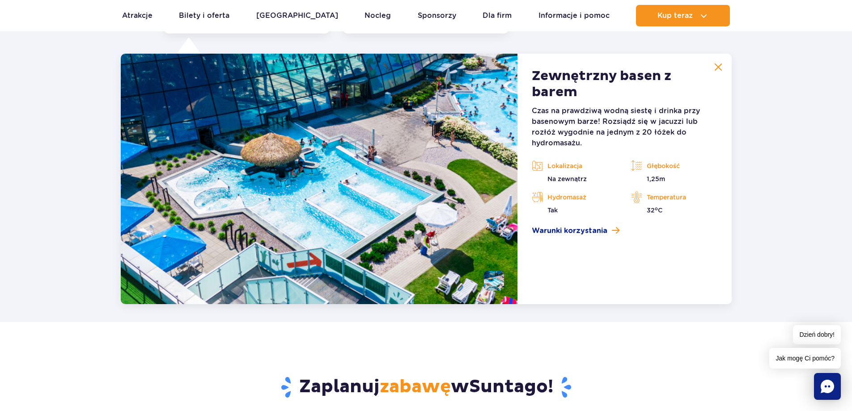
click at [722, 68] on button at bounding box center [718, 67] width 18 height 18
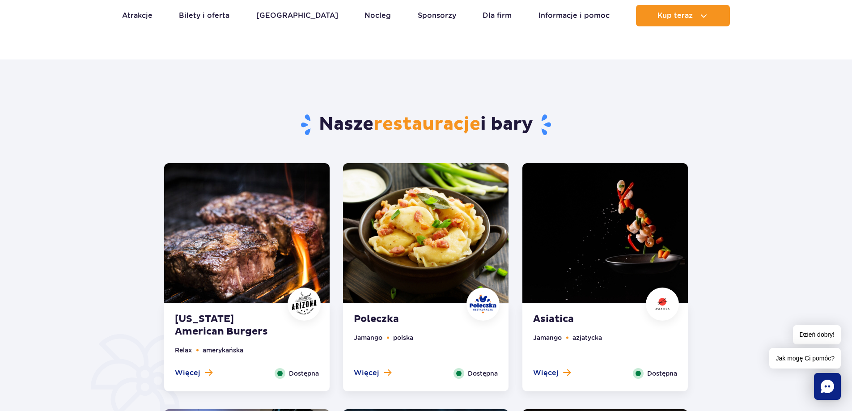
scroll to position [447, 0]
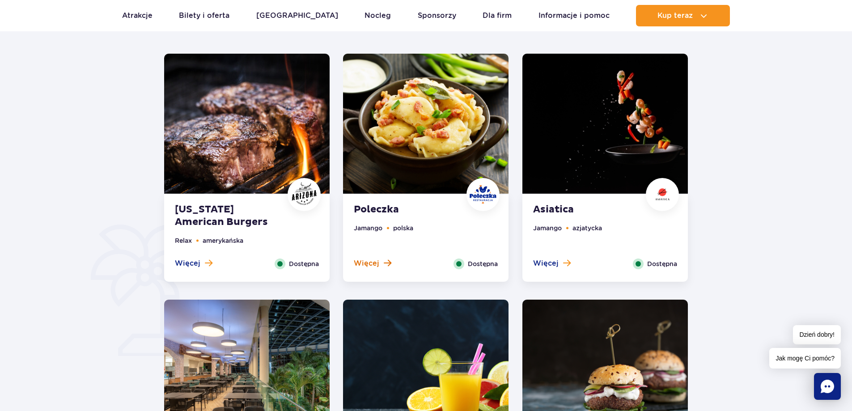
click at [377, 258] on span "Więcej" at bounding box center [366, 263] width 25 height 10
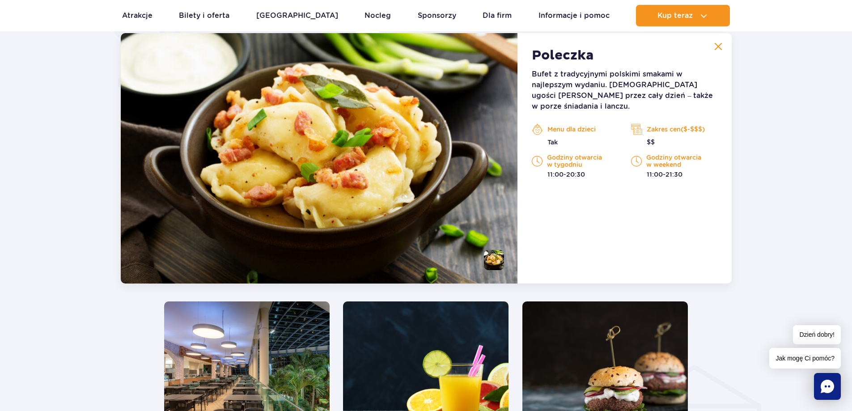
scroll to position [695, 0]
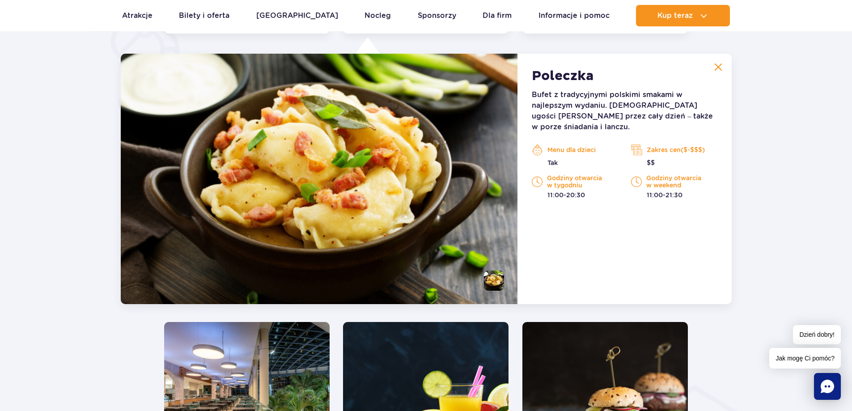
click at [725, 74] on button at bounding box center [718, 67] width 18 height 18
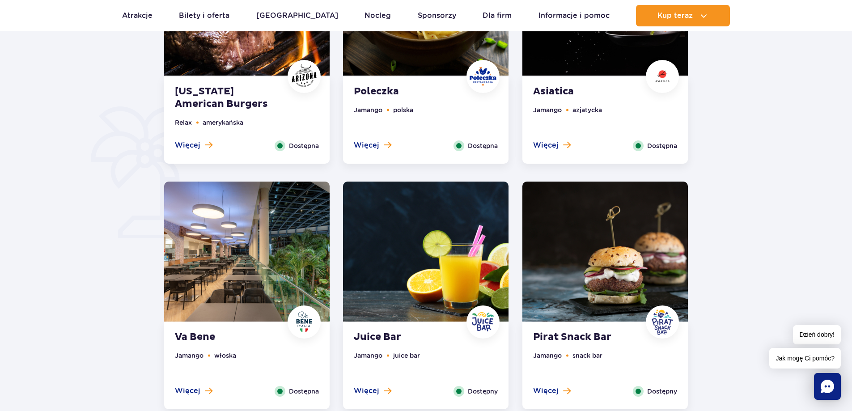
scroll to position [546, 0]
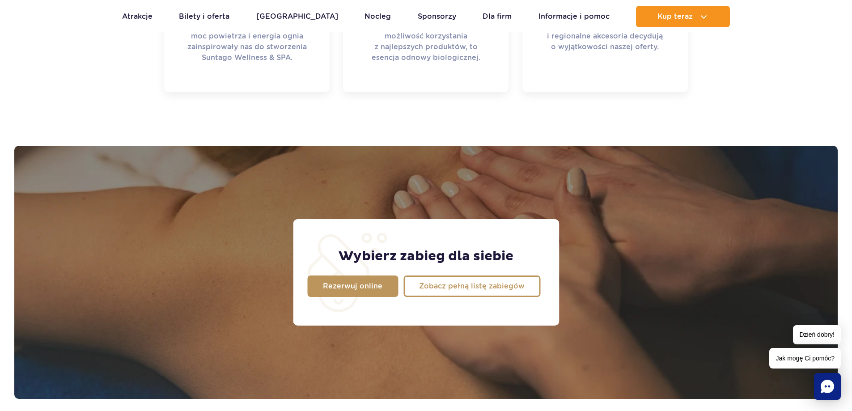
scroll to position [746, 0]
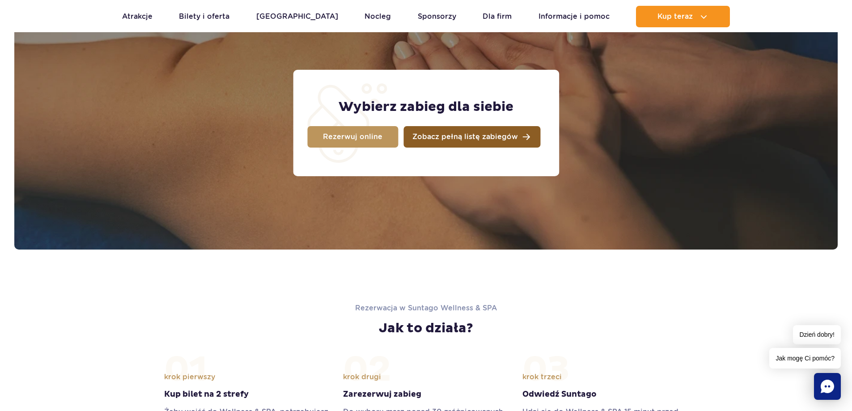
click at [459, 126] on link "Zobacz pełną listę zabiegów" at bounding box center [471, 136] width 137 height 21
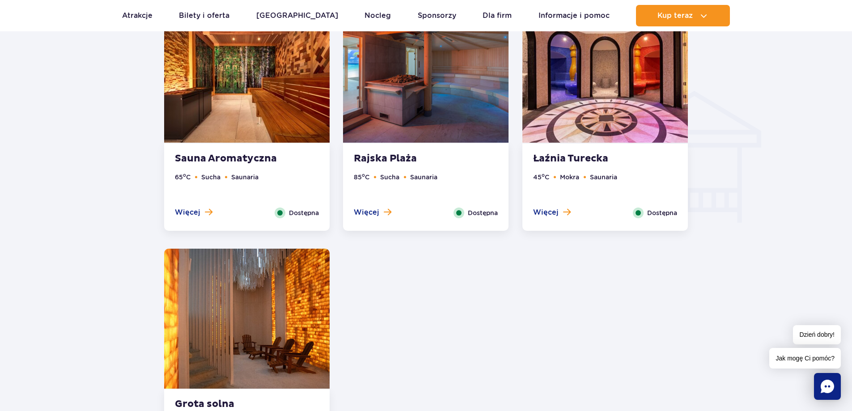
scroll to position [1044, 0]
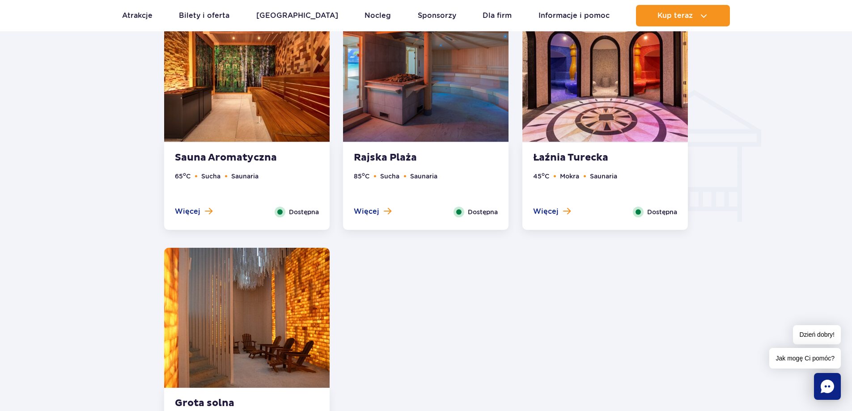
click at [552, 199] on ul "45 o C Mokra Saunaria" at bounding box center [605, 188] width 144 height 35
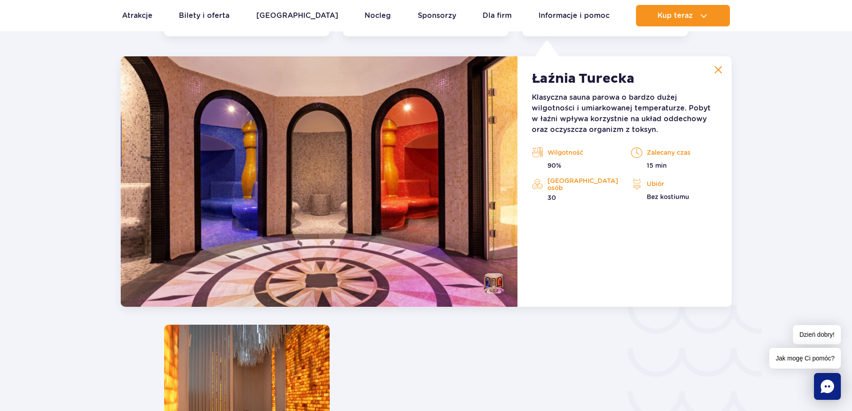
scroll to position [1241, 0]
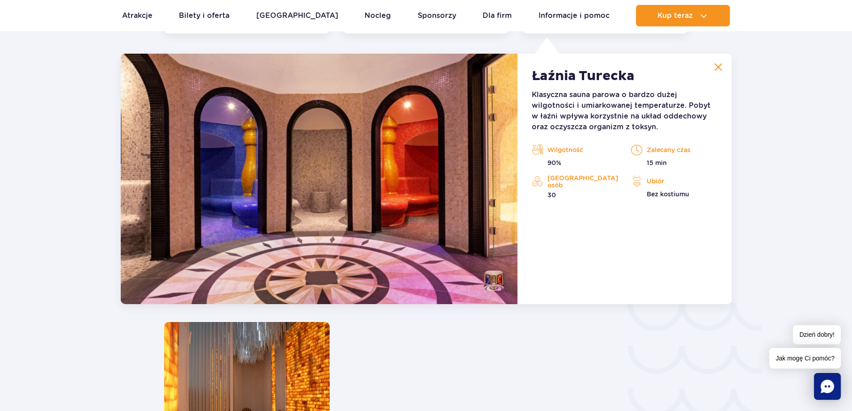
click at [716, 60] on button at bounding box center [718, 67] width 18 height 18
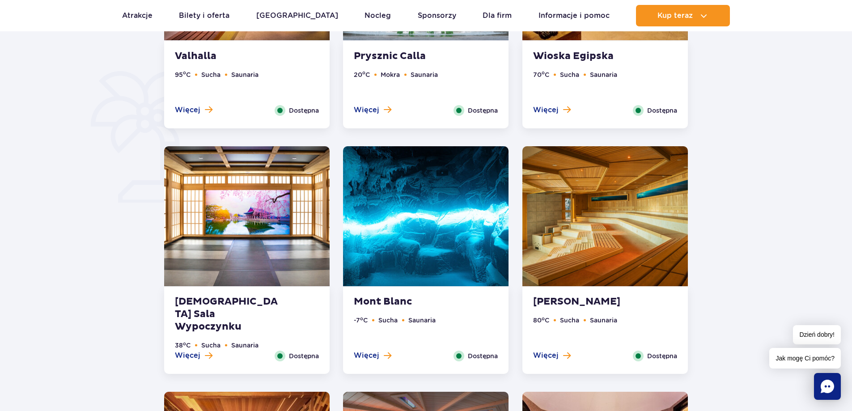
scroll to position [644, 0]
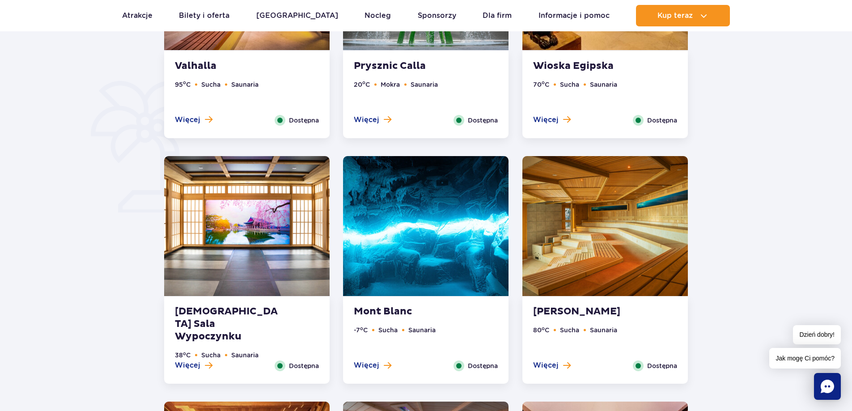
click at [400, 306] on strong "Mont Blanc" at bounding box center [408, 311] width 108 height 13
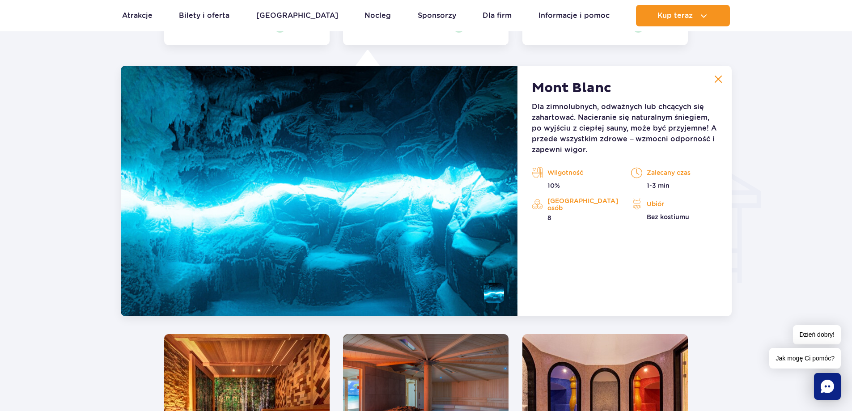
scroll to position [995, 0]
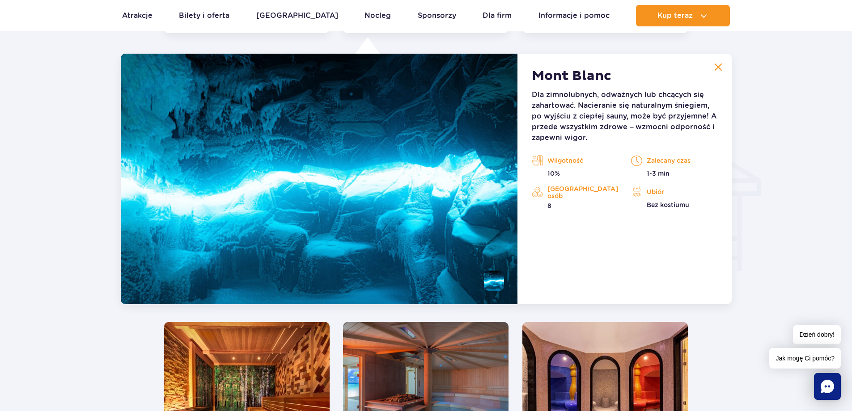
click at [718, 65] on img at bounding box center [718, 67] width 8 height 8
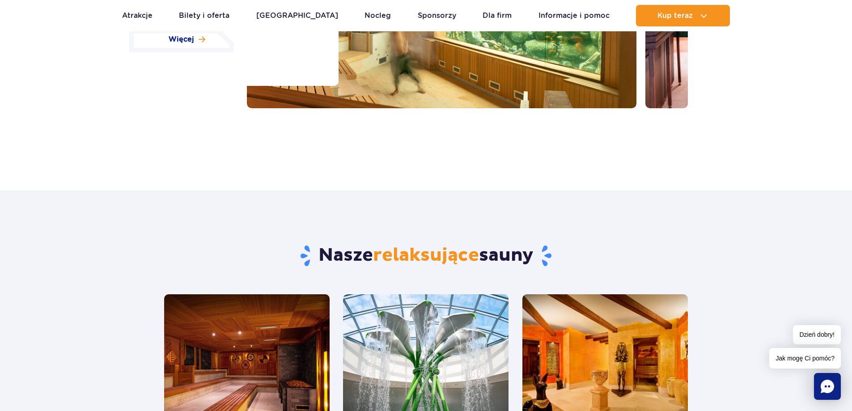
scroll to position [0, 0]
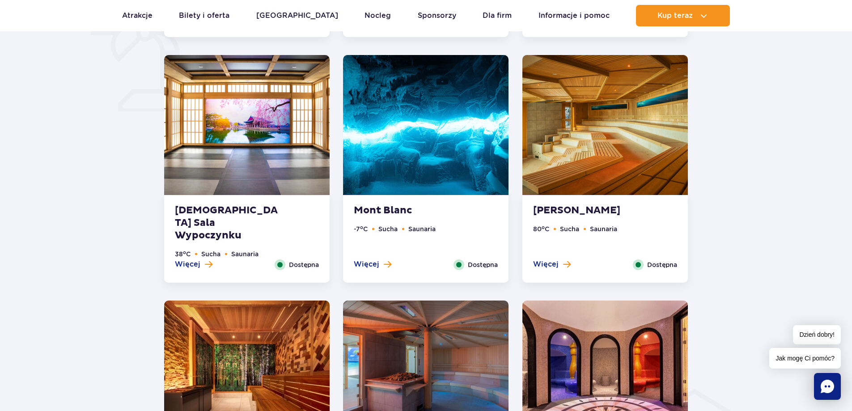
click at [232, 214] on strong "[DEMOGRAPHIC_DATA] Sala Wypoczynku" at bounding box center [229, 223] width 108 height 38
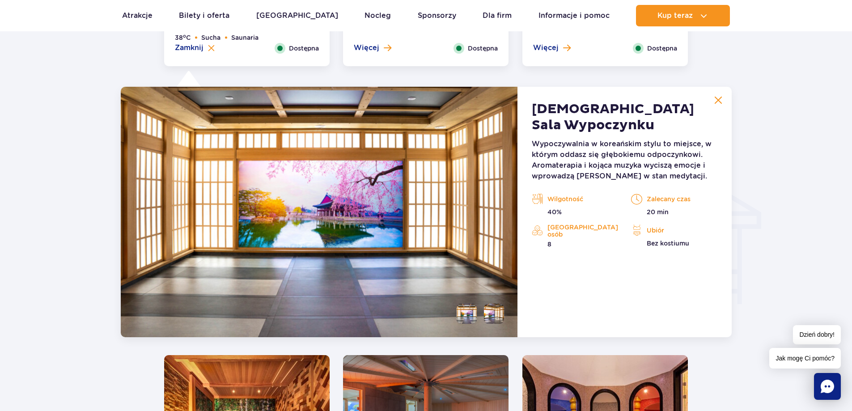
scroll to position [995, 0]
